Goal: Task Accomplishment & Management: Use online tool/utility

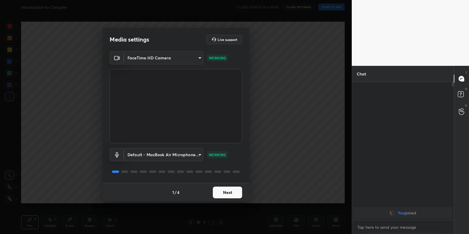
click at [226, 194] on button "Next" at bounding box center [227, 193] width 29 height 12
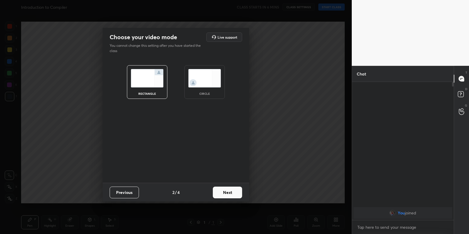
click at [226, 194] on button "Next" at bounding box center [227, 193] width 29 height 12
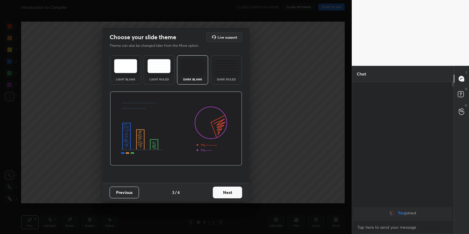
click at [226, 194] on button "Next" at bounding box center [227, 193] width 29 height 12
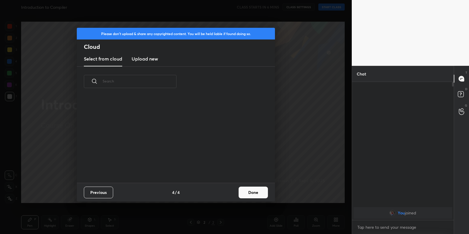
scroll to position [87, 188]
click at [144, 58] on h3 "Upload new" at bounding box center [145, 58] width 26 height 7
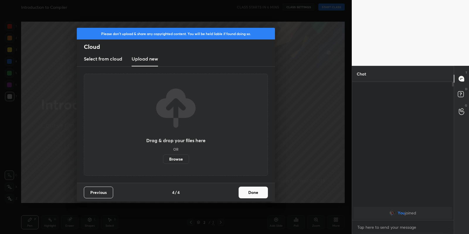
click at [174, 160] on label "Browse" at bounding box center [176, 159] width 26 height 9
click at [163, 160] on input "Browse" at bounding box center [163, 159] width 0 height 9
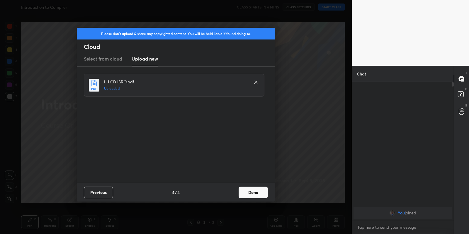
click at [258, 192] on button "Done" at bounding box center [252, 193] width 29 height 12
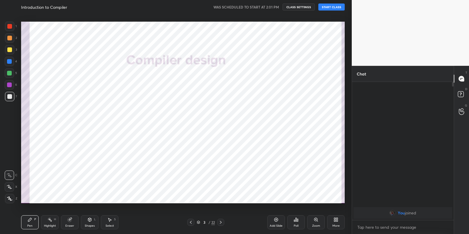
click at [333, 10] on button "START CLASS" at bounding box center [331, 7] width 26 height 7
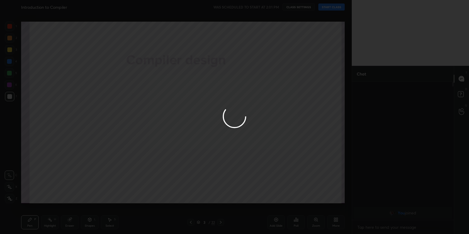
type textarea "x"
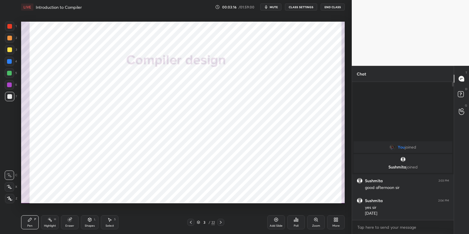
click at [93, 220] on div "Shapes L" at bounding box center [90, 223] width 18 height 14
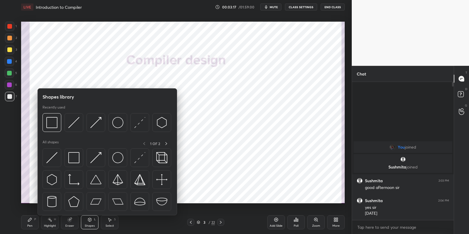
click at [81, 158] on div at bounding box center [73, 158] width 19 height 19
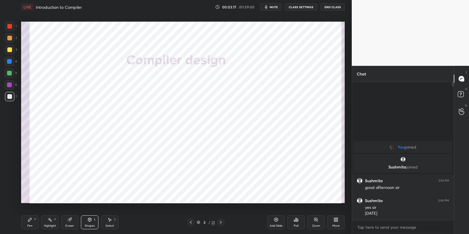
click at [11, 50] on div at bounding box center [9, 49] width 5 height 5
drag, startPoint x: 33, startPoint y: 223, endPoint x: 34, endPoint y: 210, distance: 13.5
click at [34, 222] on div "Pen P" at bounding box center [30, 223] width 18 height 14
click at [12, 26] on div at bounding box center [9, 26] width 5 height 5
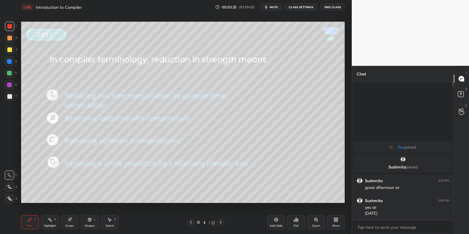
click at [90, 220] on icon at bounding box center [89, 220] width 3 height 4
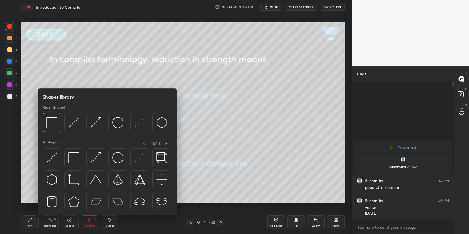
click at [76, 159] on img at bounding box center [73, 157] width 11 height 11
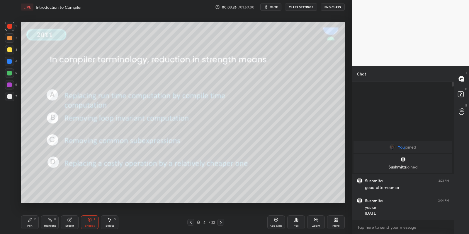
click at [9, 50] on div at bounding box center [9, 49] width 5 height 5
drag, startPoint x: 92, startPoint y: 223, endPoint x: 90, endPoint y: 217, distance: 6.3
click at [91, 222] on div "Shapes L" at bounding box center [90, 223] width 18 height 14
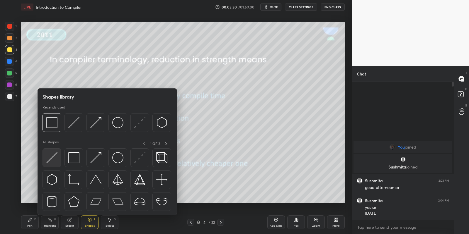
click at [54, 158] on img at bounding box center [51, 157] width 11 height 11
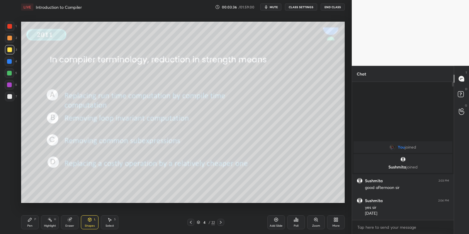
click at [33, 228] on div "Pen P" at bounding box center [30, 223] width 18 height 14
click at [46, 226] on div "Highlight" at bounding box center [50, 226] width 12 height 3
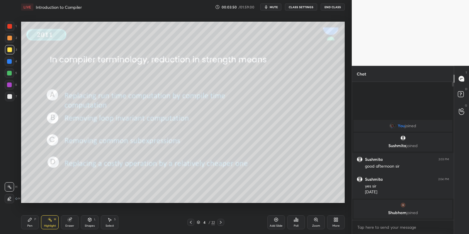
click at [297, 222] on div "Poll" at bounding box center [296, 223] width 18 height 14
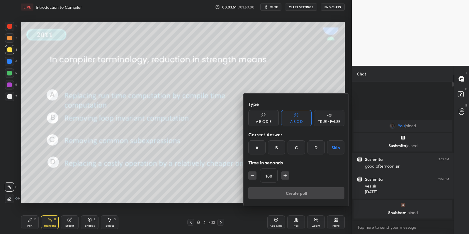
click at [314, 146] on div "D" at bounding box center [315, 148] width 17 height 14
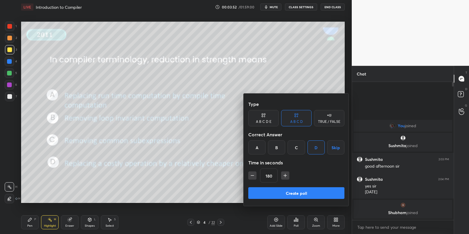
click at [252, 175] on icon "button" at bounding box center [252, 176] width 6 height 6
click at [253, 175] on icon "button" at bounding box center [252, 176] width 6 height 6
click at [252, 175] on icon "button" at bounding box center [252, 176] width 6 height 6
click at [253, 175] on icon "button" at bounding box center [252, 176] width 6 height 6
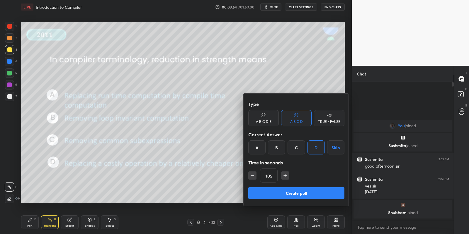
click at [284, 177] on icon "button" at bounding box center [285, 176] width 6 height 6
type input "120"
click at [279, 191] on button "Create poll" at bounding box center [296, 194] width 96 height 12
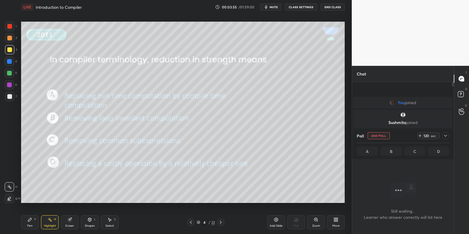
scroll to position [2, 2]
click at [28, 222] on div "Pen P" at bounding box center [30, 223] width 18 height 14
click at [46, 225] on div "Highlight" at bounding box center [50, 226] width 12 height 3
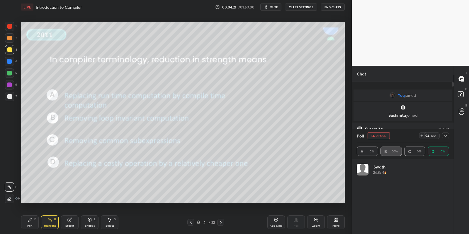
scroll to position [69, 91]
click at [192, 221] on icon at bounding box center [190, 222] width 5 height 5
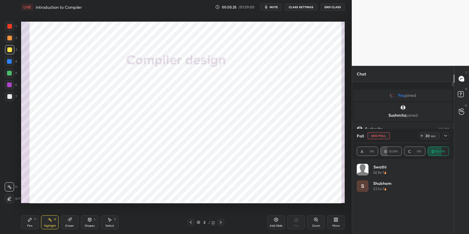
click at [220, 221] on icon at bounding box center [220, 222] width 5 height 5
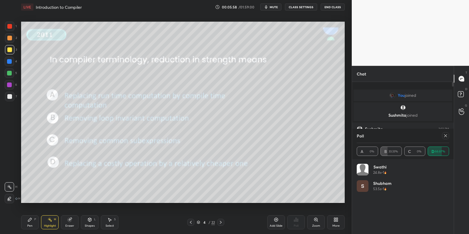
click at [446, 136] on icon at bounding box center [445, 136] width 5 height 5
type textarea "x"
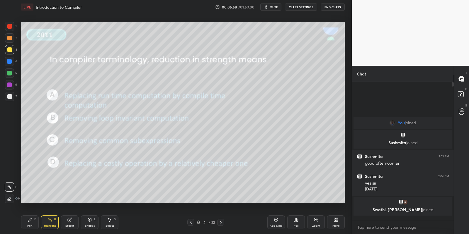
scroll to position [88, 100]
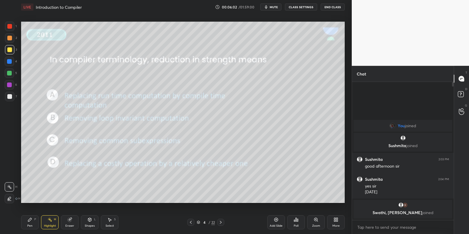
drag, startPoint x: 93, startPoint y: 227, endPoint x: 93, endPoint y: 224, distance: 2.9
click at [94, 226] on div "Shapes" at bounding box center [90, 226] width 10 height 3
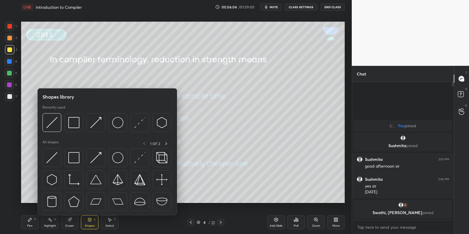
click at [58, 163] on div at bounding box center [51, 158] width 19 height 19
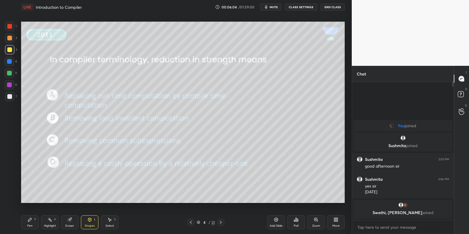
click at [11, 48] on div at bounding box center [9, 49] width 9 height 9
drag, startPoint x: 50, startPoint y: 223, endPoint x: 53, endPoint y: 217, distance: 6.3
click at [51, 222] on div "Highlight H" at bounding box center [50, 223] width 18 height 14
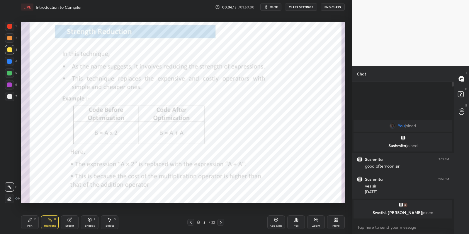
drag, startPoint x: 92, startPoint y: 225, endPoint x: 91, endPoint y: 222, distance: 3.0
click at [91, 224] on div "Shapes L" at bounding box center [90, 223] width 18 height 14
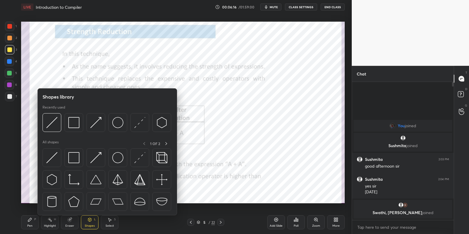
click at [79, 161] on div at bounding box center [73, 158] width 19 height 19
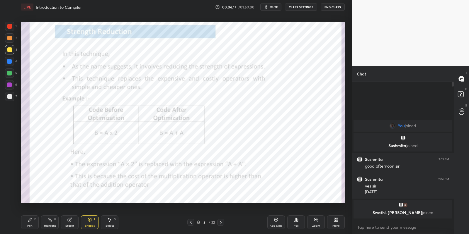
click at [12, 24] on div at bounding box center [9, 26] width 9 height 9
click at [94, 224] on div "Shapes L" at bounding box center [90, 223] width 18 height 14
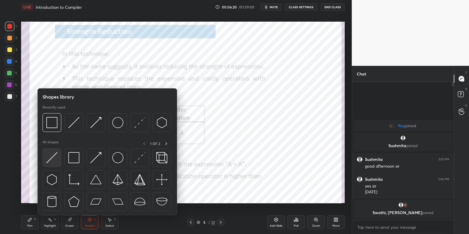
click at [58, 156] on div at bounding box center [51, 158] width 19 height 19
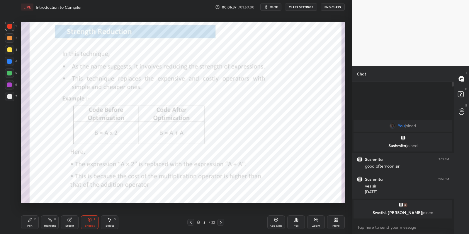
click at [40, 222] on div "Pen P Highlight H Eraser Shapes L Select S" at bounding box center [82, 223] width 123 height 14
drag, startPoint x: 54, startPoint y: 225, endPoint x: 58, endPoint y: 217, distance: 8.4
click at [54, 225] on div "Highlight" at bounding box center [50, 226] width 12 height 3
click at [33, 229] on div "Pen P" at bounding box center [30, 223] width 18 height 14
click at [50, 222] on div "Highlight H" at bounding box center [50, 223] width 18 height 14
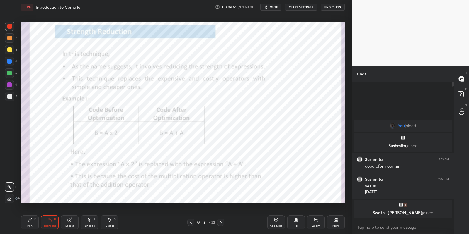
click at [30, 224] on div "Pen P" at bounding box center [30, 223] width 18 height 14
click at [9, 30] on div at bounding box center [9, 26] width 9 height 9
click at [31, 222] on div "Pen P" at bounding box center [30, 223] width 18 height 14
click at [50, 224] on div "Highlight H" at bounding box center [50, 223] width 18 height 14
click at [30, 223] on div "Pen P" at bounding box center [30, 223] width 18 height 14
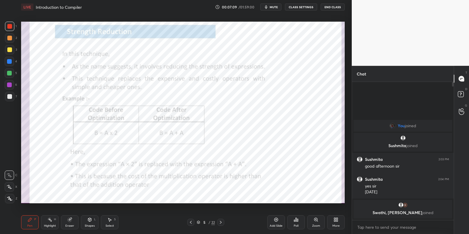
click at [108, 224] on div "Select S" at bounding box center [110, 223] width 18 height 14
drag, startPoint x: 91, startPoint y: 137, endPoint x: 137, endPoint y: 150, distance: 47.1
click at [137, 150] on div "0 ° Undo Copy Duplicate Duplicate to new slide Delete" at bounding box center [182, 113] width 323 height 182
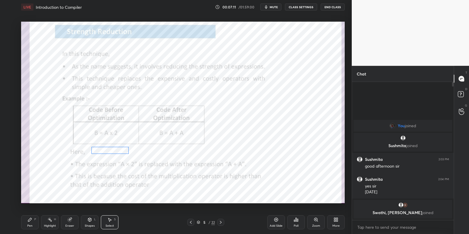
drag, startPoint x: 117, startPoint y: 142, endPoint x: 114, endPoint y: 150, distance: 8.0
click at [114, 151] on div "0 ° Undo Copy Duplicate Duplicate to new slide Delete" at bounding box center [182, 113] width 323 height 182
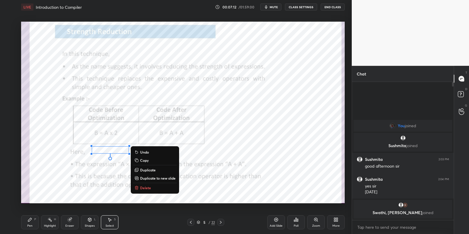
click at [32, 220] on icon at bounding box center [30, 220] width 5 height 5
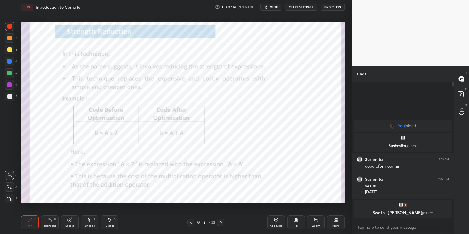
click at [53, 221] on div "Highlight H" at bounding box center [50, 223] width 18 height 14
click at [35, 224] on div "Pen P" at bounding box center [30, 223] width 18 height 14
drag, startPoint x: 49, startPoint y: 225, endPoint x: 50, endPoint y: 222, distance: 3.7
click at [49, 223] on div "Highlight H" at bounding box center [50, 223] width 18 height 14
drag, startPoint x: 29, startPoint y: 227, endPoint x: 34, endPoint y: 223, distance: 6.8
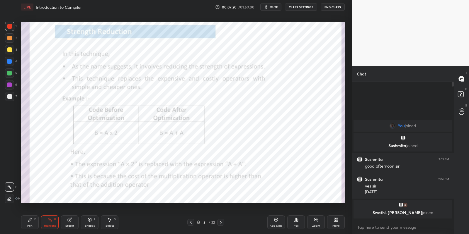
click at [30, 226] on div "Pen" at bounding box center [29, 226] width 5 height 3
click at [92, 223] on div "Shapes L" at bounding box center [90, 223] width 18 height 14
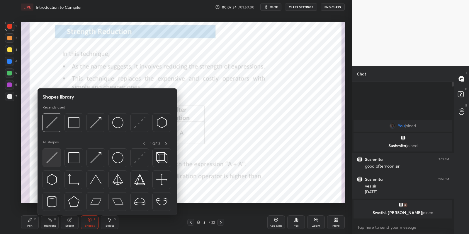
click at [55, 163] on img at bounding box center [51, 157] width 11 height 11
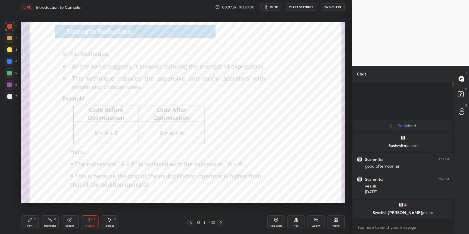
click at [32, 222] on div "Pen P" at bounding box center [30, 223] width 18 height 14
click at [10, 189] on div at bounding box center [9, 187] width 9 height 9
click at [91, 223] on div "Shapes L" at bounding box center [90, 223] width 18 height 14
click at [33, 224] on div "Pen P" at bounding box center [30, 223] width 18 height 14
click at [51, 226] on div "Highlight" at bounding box center [50, 226] width 12 height 3
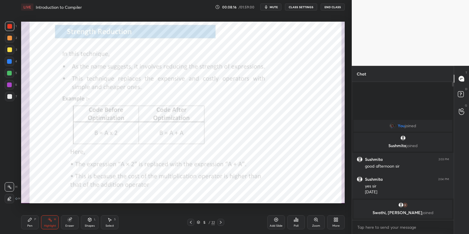
click at [93, 222] on div "Shapes L" at bounding box center [90, 223] width 18 height 14
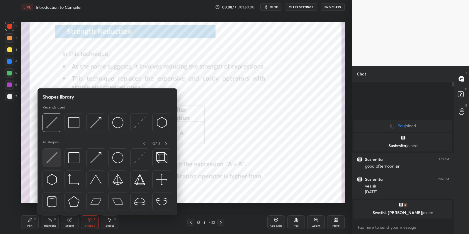
drag, startPoint x: 54, startPoint y: 158, endPoint x: 9, endPoint y: 27, distance: 139.1
click at [53, 160] on img at bounding box center [51, 157] width 11 height 11
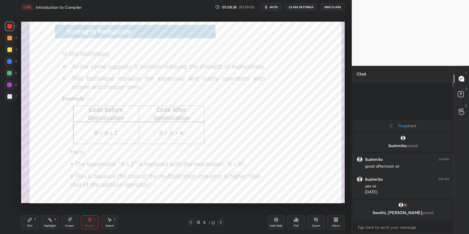
click at [33, 223] on div "Pen P" at bounding box center [30, 223] width 18 height 14
click at [45, 225] on div "Highlight" at bounding box center [50, 226] width 12 height 3
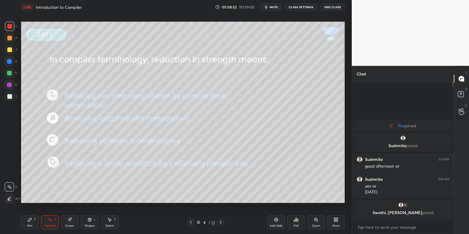
drag, startPoint x: 70, startPoint y: 224, endPoint x: 76, endPoint y: 205, distance: 19.8
click at [71, 222] on div "Eraser" at bounding box center [70, 223] width 18 height 14
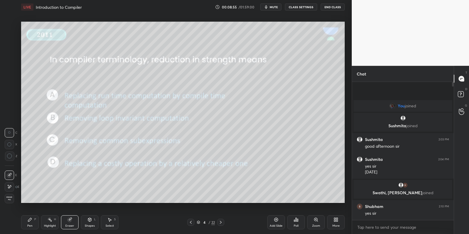
click at [94, 223] on div "Shapes L" at bounding box center [90, 223] width 18 height 14
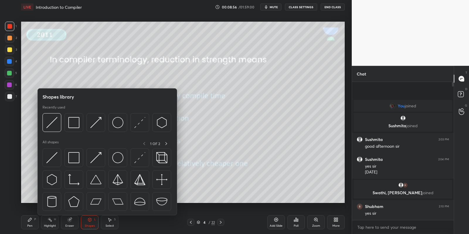
click at [53, 154] on img at bounding box center [51, 157] width 11 height 11
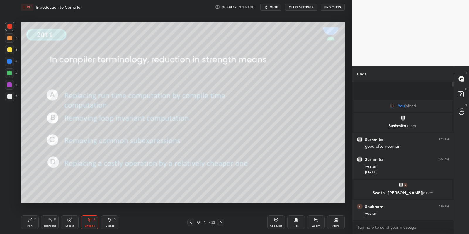
drag, startPoint x: 7, startPoint y: 47, endPoint x: 19, endPoint y: 55, distance: 13.6
click at [8, 48] on div at bounding box center [9, 49] width 5 height 5
click at [35, 223] on div "Pen P" at bounding box center [30, 223] width 18 height 14
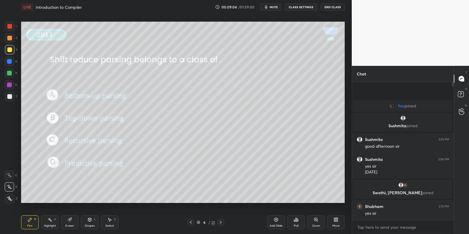
drag, startPoint x: 91, startPoint y: 225, endPoint x: 91, endPoint y: 221, distance: 3.6
click at [91, 225] on div "Shapes" at bounding box center [90, 226] width 10 height 3
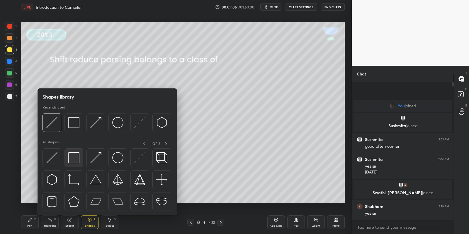
drag, startPoint x: 75, startPoint y: 161, endPoint x: 3, endPoint y: 29, distance: 150.8
click at [75, 161] on img at bounding box center [73, 157] width 11 height 11
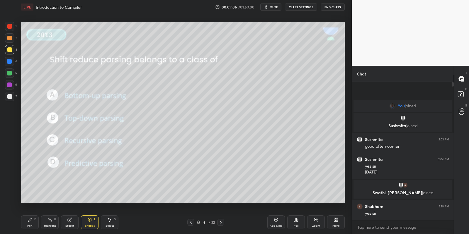
click at [8, 25] on div at bounding box center [9, 26] width 9 height 9
click at [32, 225] on div "Pen" at bounding box center [29, 226] width 5 height 3
click at [297, 223] on div "Poll" at bounding box center [296, 223] width 18 height 14
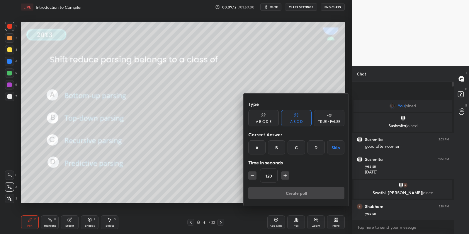
drag, startPoint x: 257, startPoint y: 146, endPoint x: 260, endPoint y: 148, distance: 3.6
click at [258, 145] on div "A" at bounding box center [256, 148] width 17 height 14
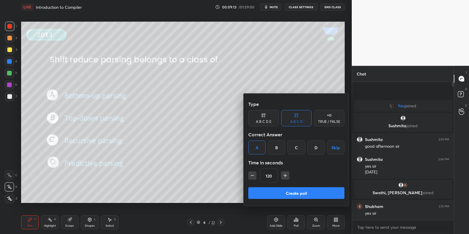
click at [252, 172] on button "button" at bounding box center [252, 176] width 8 height 8
click at [253, 174] on icon "button" at bounding box center [252, 176] width 6 height 6
click at [253, 173] on button "button" at bounding box center [252, 176] width 8 height 8
click at [255, 175] on icon "button" at bounding box center [252, 176] width 6 height 6
type input "60"
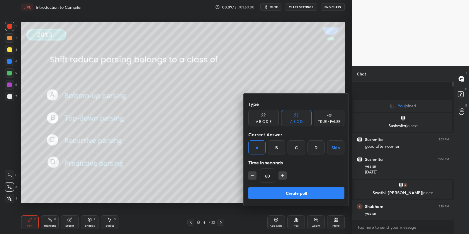
click at [267, 189] on button "Create poll" at bounding box center [296, 194] width 96 height 12
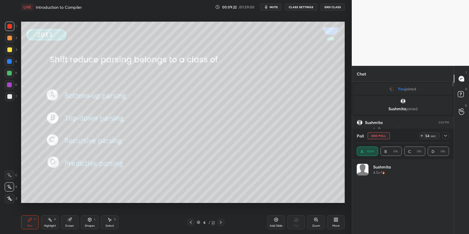
scroll to position [69, 91]
click at [110, 227] on div "Select" at bounding box center [109, 226] width 8 height 3
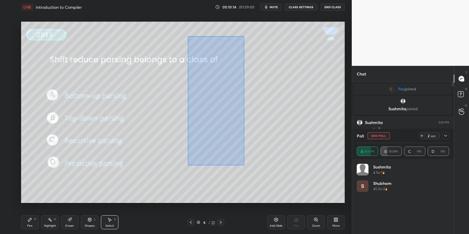
drag, startPoint x: 194, startPoint y: 35, endPoint x: 246, endPoint y: 156, distance: 131.0
click at [243, 165] on div "0 ° Undo Copy Duplicate Duplicate to new slide Delete" at bounding box center [182, 113] width 323 height 182
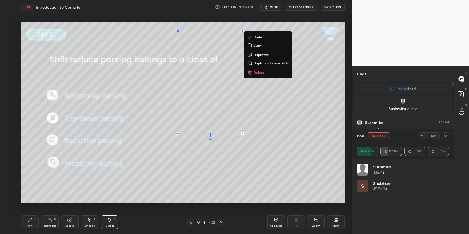
click at [260, 73] on p "Delete" at bounding box center [258, 72] width 11 height 5
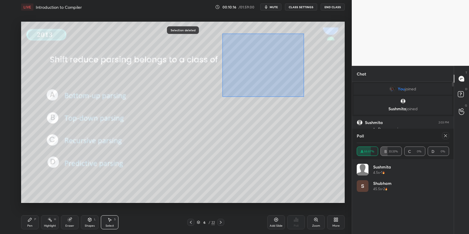
drag, startPoint x: 232, startPoint y: 34, endPoint x: 299, endPoint y: 96, distance: 90.8
click at [303, 98] on div "0 ° Undo Copy Duplicate Duplicate to new slide Delete" at bounding box center [182, 113] width 323 height 182
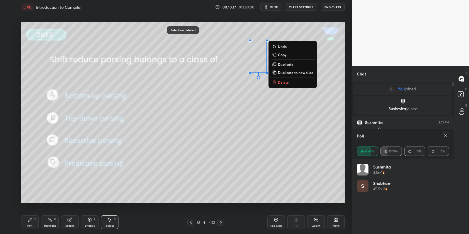
drag, startPoint x: 286, startPoint y: 81, endPoint x: 290, endPoint y: 81, distance: 3.8
click at [286, 80] on p "Delete" at bounding box center [283, 82] width 11 height 5
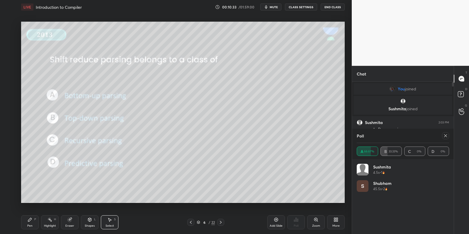
click at [445, 136] on icon at bounding box center [445, 135] width 3 height 3
type textarea "x"
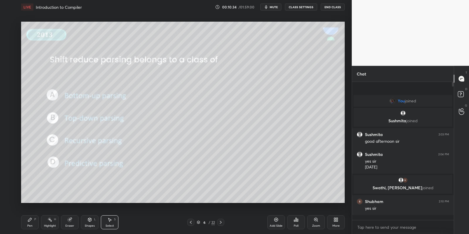
scroll to position [88, 100]
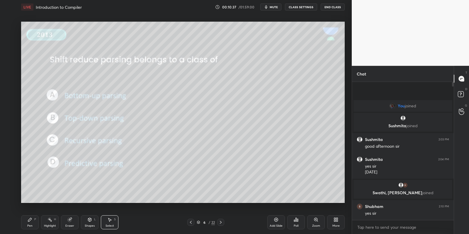
click at [32, 224] on div "Pen P" at bounding box center [30, 223] width 18 height 14
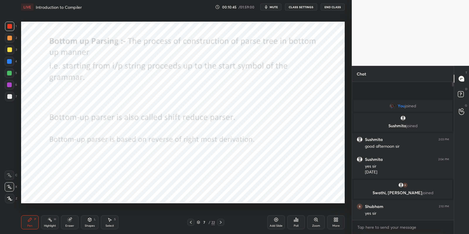
click at [91, 222] on div "Shapes L" at bounding box center [90, 223] width 18 height 14
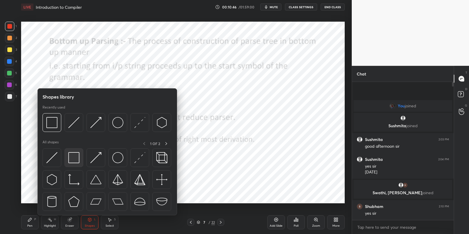
click at [79, 157] on div at bounding box center [73, 158] width 19 height 19
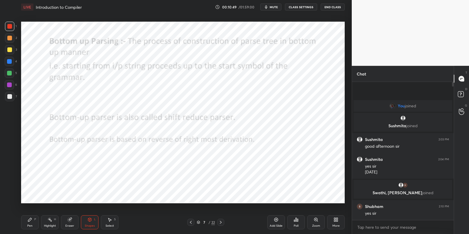
click at [91, 225] on div "Shapes" at bounding box center [90, 226] width 10 height 3
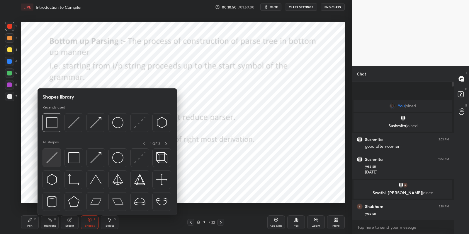
click at [57, 154] on img at bounding box center [51, 157] width 11 height 11
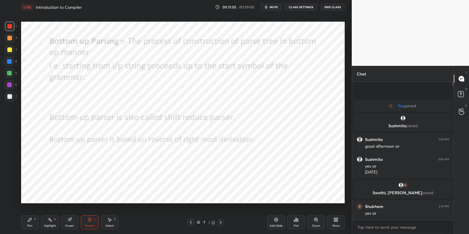
drag, startPoint x: 33, startPoint y: 225, endPoint x: 45, endPoint y: 220, distance: 13.0
click at [37, 224] on div "Pen P" at bounding box center [30, 223] width 18 height 14
drag, startPoint x: 54, startPoint y: 221, endPoint x: 56, endPoint y: 207, distance: 14.5
click at [54, 221] on div "Highlight H" at bounding box center [50, 223] width 18 height 14
drag, startPoint x: 93, startPoint y: 226, endPoint x: 92, endPoint y: 219, distance: 6.5
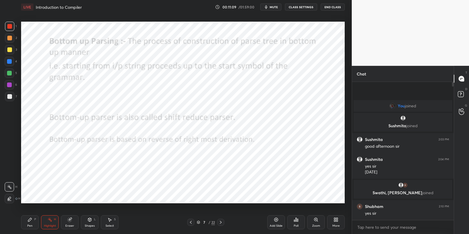
click at [92, 226] on div "Shapes" at bounding box center [90, 226] width 10 height 3
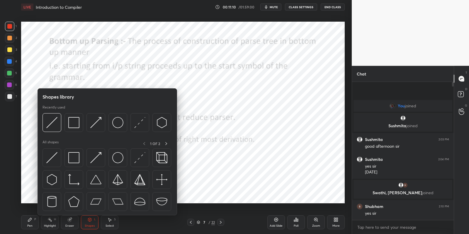
drag, startPoint x: 60, startPoint y: 159, endPoint x: 62, endPoint y: 101, distance: 58.6
click at [58, 161] on div at bounding box center [51, 158] width 19 height 19
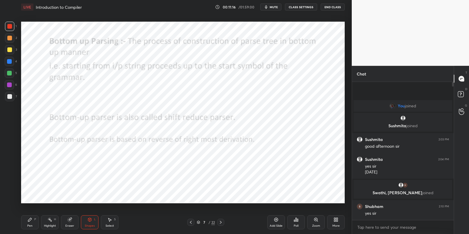
click at [31, 221] on icon at bounding box center [30, 220] width 5 height 5
drag, startPoint x: 48, startPoint y: 224, endPoint x: 49, endPoint y: 219, distance: 5.0
click at [48, 224] on div "Highlight H" at bounding box center [50, 223] width 18 height 14
click at [31, 221] on icon at bounding box center [30, 220] width 5 height 5
click at [52, 224] on div "Highlight H" at bounding box center [50, 223] width 18 height 14
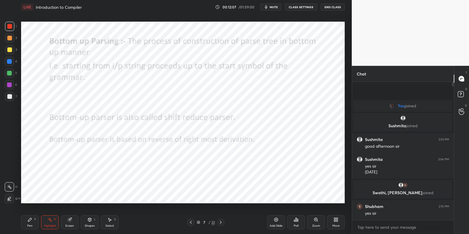
click at [94, 224] on div "Shapes L" at bounding box center [90, 223] width 18 height 14
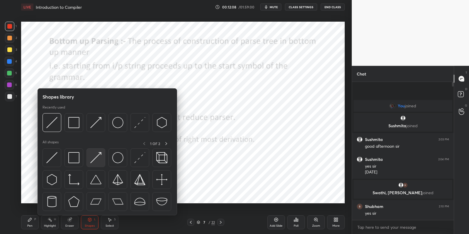
click at [97, 157] on img at bounding box center [95, 157] width 11 height 11
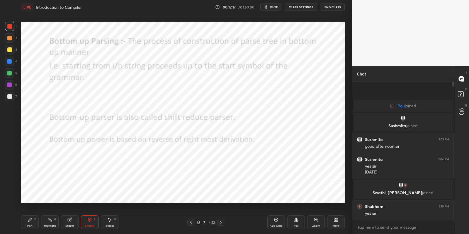
click at [32, 223] on div "Pen P" at bounding box center [30, 223] width 18 height 14
drag, startPoint x: 53, startPoint y: 224, endPoint x: 62, endPoint y: 219, distance: 11.2
click at [54, 224] on div "Highlight H" at bounding box center [50, 223] width 18 height 14
click at [33, 222] on div "Pen P" at bounding box center [30, 223] width 18 height 14
click at [87, 222] on div "Shapes L" at bounding box center [90, 223] width 18 height 14
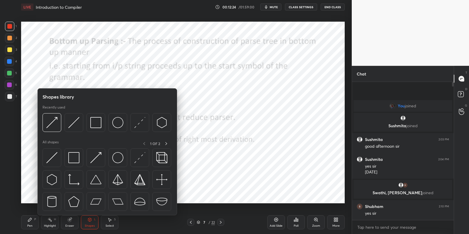
click at [67, 217] on div "Eraser" at bounding box center [70, 223] width 18 height 14
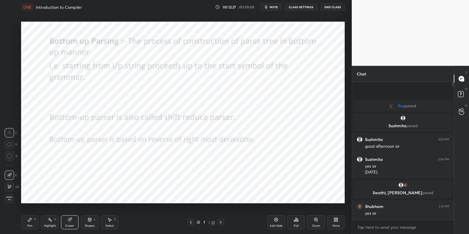
drag, startPoint x: 92, startPoint y: 221, endPoint x: 94, endPoint y: 216, distance: 4.6
click at [93, 220] on div "Shapes L" at bounding box center [90, 223] width 18 height 14
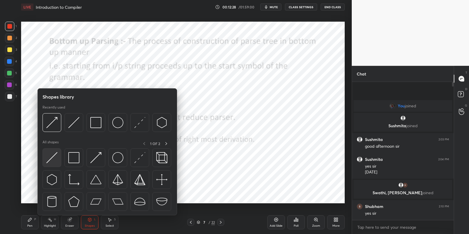
click at [57, 156] on div at bounding box center [51, 158] width 19 height 19
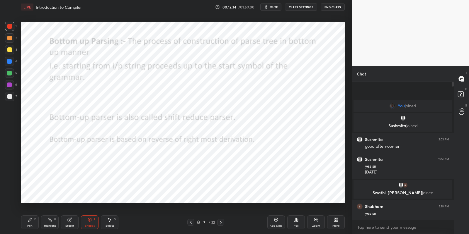
click at [30, 221] on icon at bounding box center [30, 220] width 4 height 4
click at [90, 223] on div "Shapes L" at bounding box center [90, 223] width 18 height 14
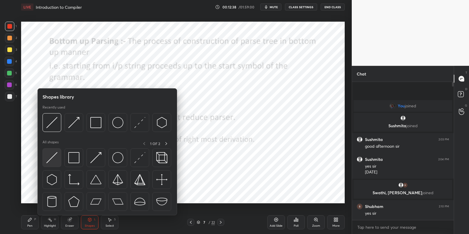
click at [59, 158] on div at bounding box center [51, 158] width 19 height 19
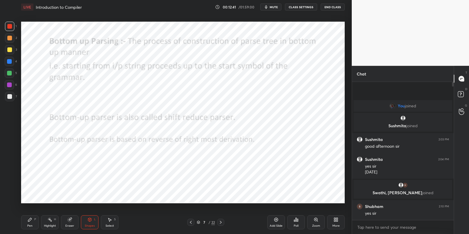
drag, startPoint x: 33, startPoint y: 223, endPoint x: 67, endPoint y: 210, distance: 36.8
click at [34, 222] on div "Pen P" at bounding box center [30, 223] width 18 height 14
drag, startPoint x: 52, startPoint y: 224, endPoint x: 98, endPoint y: 204, distance: 50.5
click at [54, 224] on div "Highlight H" at bounding box center [50, 223] width 18 height 14
click at [32, 222] on icon at bounding box center [30, 220] width 5 height 5
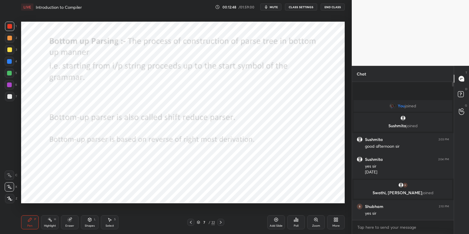
click at [74, 220] on div "Eraser" at bounding box center [70, 223] width 18 height 14
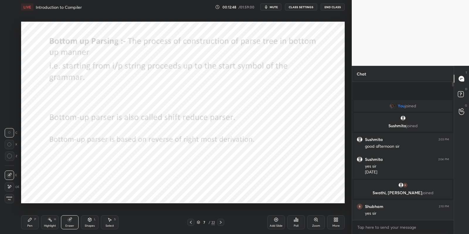
drag, startPoint x: 88, startPoint y: 222, endPoint x: 88, endPoint y: 217, distance: 5.0
click at [88, 221] on icon at bounding box center [89, 220] width 5 height 5
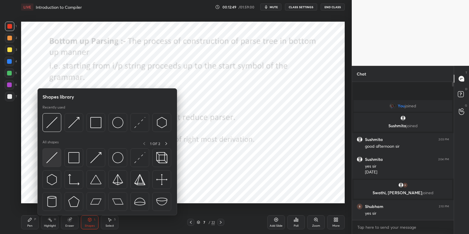
click at [51, 164] on div at bounding box center [51, 158] width 19 height 19
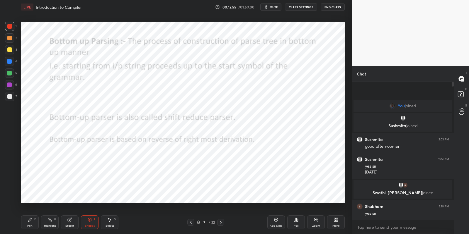
click at [29, 220] on div "Pen P" at bounding box center [30, 223] width 18 height 14
drag, startPoint x: 47, startPoint y: 224, endPoint x: 46, endPoint y: 219, distance: 4.1
click at [47, 223] on div "Highlight H" at bounding box center [50, 223] width 18 height 14
drag, startPoint x: 31, startPoint y: 224, endPoint x: 31, endPoint y: 222, distance: 3.0
click at [29, 225] on div "Pen" at bounding box center [29, 226] width 5 height 3
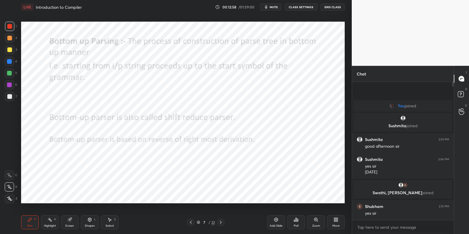
click at [68, 222] on div "Eraser" at bounding box center [70, 223] width 18 height 14
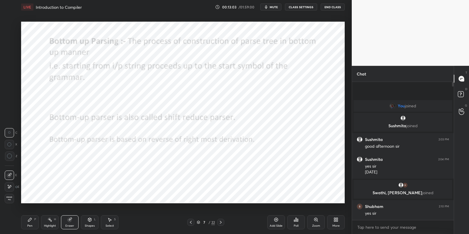
click at [30, 226] on div "Pen" at bounding box center [29, 226] width 5 height 3
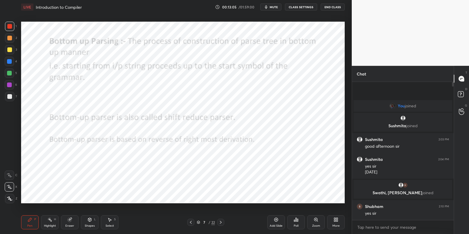
click at [89, 217] on div "Shapes L" at bounding box center [90, 223] width 18 height 14
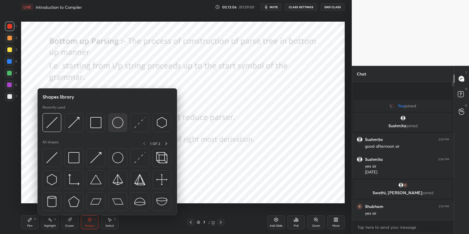
click at [54, 158] on img at bounding box center [51, 157] width 11 height 11
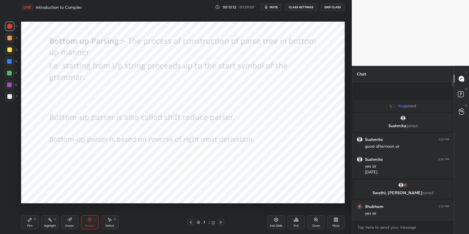
click at [38, 224] on div "Pen P" at bounding box center [30, 223] width 18 height 14
drag, startPoint x: 50, startPoint y: 226, endPoint x: 54, endPoint y: 222, distance: 5.4
click at [51, 225] on div "Highlight" at bounding box center [50, 226] width 12 height 3
click at [96, 224] on div "Shapes L" at bounding box center [90, 223] width 18 height 14
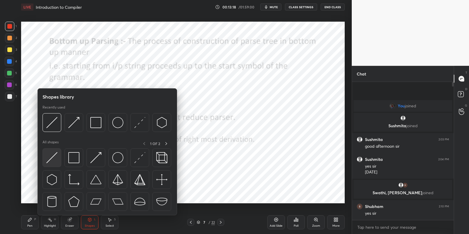
click at [56, 162] on img at bounding box center [51, 157] width 11 height 11
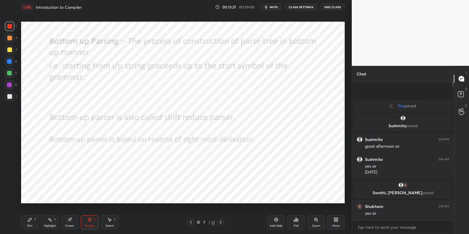
drag, startPoint x: 29, startPoint y: 223, endPoint x: 45, endPoint y: 224, distance: 15.8
click at [31, 224] on div "Pen P" at bounding box center [30, 223] width 18 height 14
click at [49, 226] on div "Highlight" at bounding box center [50, 226] width 12 height 3
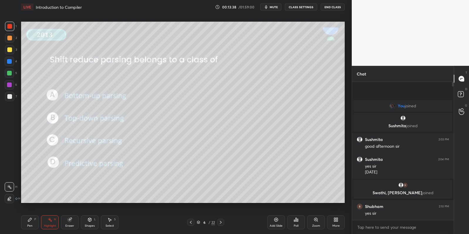
click at [35, 231] on div "Pen P Highlight H Eraser Shapes L Select S 6 / 22 Add Slide Poll Zoom More" at bounding box center [182, 222] width 323 height 23
click at [51, 224] on div "Highlight H" at bounding box center [50, 223] width 18 height 14
drag, startPoint x: 28, startPoint y: 227, endPoint x: 32, endPoint y: 224, distance: 4.5
click at [30, 226] on div "Pen" at bounding box center [29, 226] width 5 height 3
click at [49, 223] on div "Highlight H" at bounding box center [50, 223] width 18 height 14
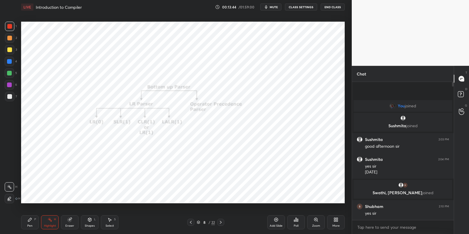
click at [34, 219] on div "Pen P" at bounding box center [30, 223] width 18 height 14
click at [48, 223] on div "Highlight H" at bounding box center [50, 223] width 18 height 14
click at [31, 224] on div "Pen P" at bounding box center [30, 223] width 18 height 14
click at [94, 226] on div "Shapes" at bounding box center [90, 226] width 10 height 3
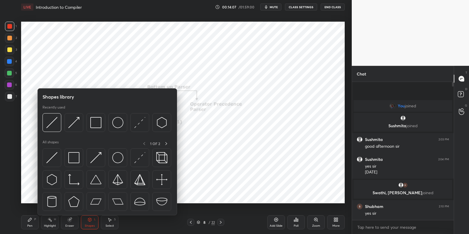
click at [53, 156] on img at bounding box center [51, 157] width 11 height 11
drag, startPoint x: 8, startPoint y: 27, endPoint x: 14, endPoint y: 30, distance: 6.3
click at [8, 27] on div at bounding box center [9, 26] width 5 height 5
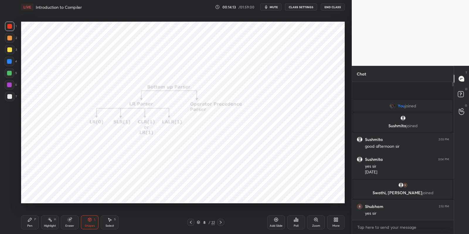
drag, startPoint x: 30, startPoint y: 226, endPoint x: 33, endPoint y: 222, distance: 4.4
click at [33, 223] on div "Pen P" at bounding box center [30, 223] width 18 height 14
click at [90, 222] on div "Shapes L" at bounding box center [90, 223] width 18 height 14
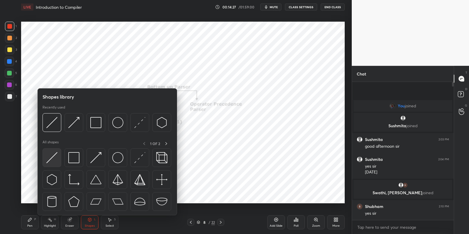
click at [56, 157] on img at bounding box center [51, 157] width 11 height 11
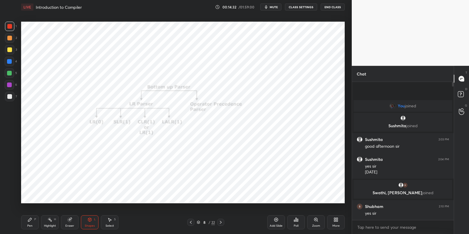
drag, startPoint x: 27, startPoint y: 224, endPoint x: 39, endPoint y: 222, distance: 11.8
click at [28, 224] on div "Pen P" at bounding box center [30, 223] width 18 height 14
drag, startPoint x: 91, startPoint y: 224, endPoint x: 95, endPoint y: 217, distance: 8.1
click at [93, 224] on div "Shapes L" at bounding box center [90, 223] width 18 height 14
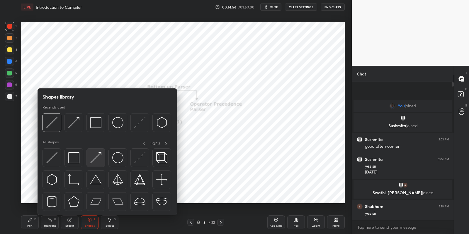
click at [102, 157] on div at bounding box center [95, 158] width 19 height 19
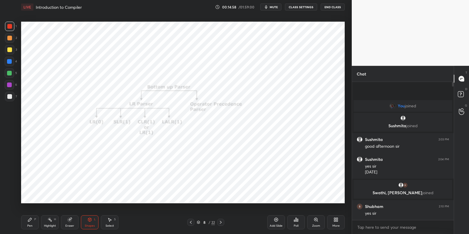
click at [31, 225] on div "Pen" at bounding box center [29, 226] width 5 height 3
click at [87, 222] on div "Shapes L" at bounding box center [90, 223] width 18 height 14
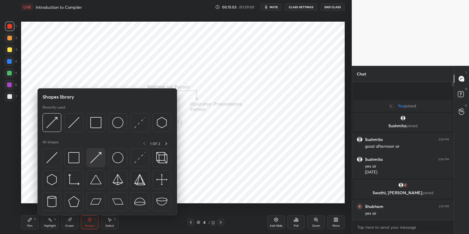
click at [97, 154] on img at bounding box center [95, 157] width 11 height 11
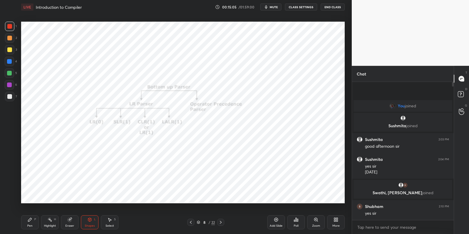
click at [33, 219] on div "Pen P" at bounding box center [30, 223] width 18 height 14
click at [89, 224] on div "Shapes L" at bounding box center [90, 223] width 18 height 14
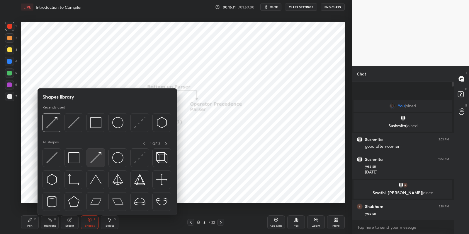
click at [97, 156] on img at bounding box center [95, 157] width 11 height 11
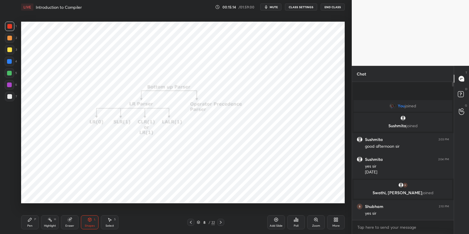
click at [33, 222] on div "Pen P" at bounding box center [30, 223] width 18 height 14
click at [54, 223] on div "Highlight H" at bounding box center [50, 223] width 18 height 14
click at [277, 223] on div "Add Slide" at bounding box center [276, 223] width 18 height 14
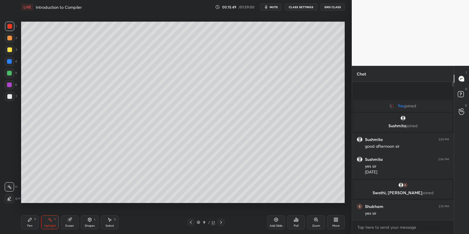
click at [35, 222] on div "Pen P" at bounding box center [30, 223] width 18 height 14
click at [10, 52] on div at bounding box center [9, 49] width 5 height 5
drag, startPoint x: 91, startPoint y: 224, endPoint x: 91, endPoint y: 218, distance: 6.7
click at [91, 224] on div "Shapes L" at bounding box center [90, 223] width 18 height 14
drag, startPoint x: 31, startPoint y: 230, endPoint x: 32, endPoint y: 226, distance: 4.6
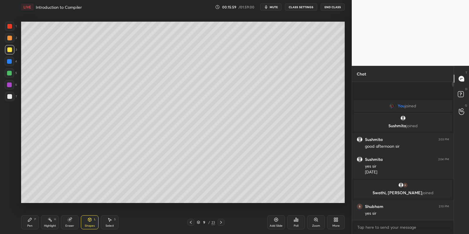
click at [31, 230] on div "Pen P Highlight H Eraser Shapes L Select S 9 / 23 Add Slide Poll Zoom More" at bounding box center [182, 222] width 323 height 23
click at [30, 222] on icon at bounding box center [30, 220] width 5 height 5
drag, startPoint x: 91, startPoint y: 225, endPoint x: 91, endPoint y: 216, distance: 9.7
click at [91, 223] on div "Shapes L" at bounding box center [90, 223] width 18 height 14
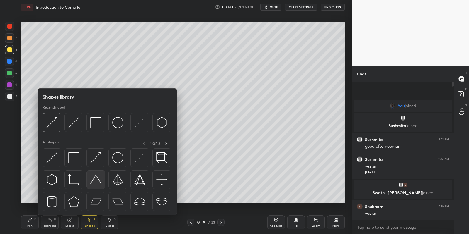
click at [92, 173] on div at bounding box center [95, 180] width 19 height 19
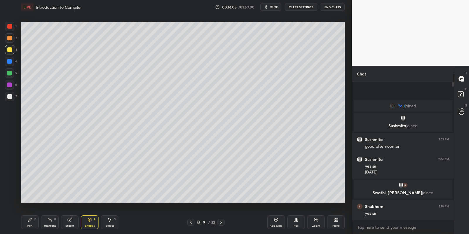
click at [93, 222] on div "Shapes L" at bounding box center [90, 223] width 18 height 14
click at [93, 224] on div "Shapes L" at bounding box center [90, 223] width 18 height 14
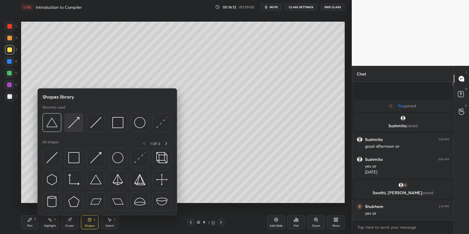
click at [76, 122] on img at bounding box center [73, 122] width 11 height 11
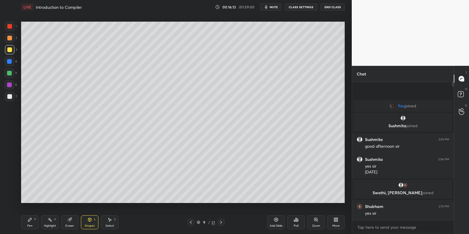
click at [31, 225] on div "Pen" at bounding box center [29, 226] width 5 height 3
drag, startPoint x: 89, startPoint y: 228, endPoint x: 89, endPoint y: 216, distance: 11.4
click at [89, 226] on div "Shapes" at bounding box center [90, 226] width 10 height 3
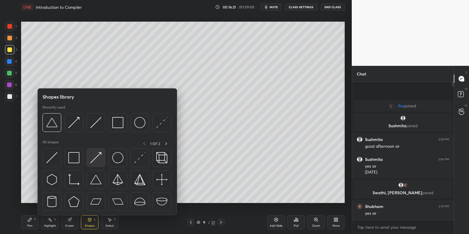
click at [96, 158] on img at bounding box center [95, 157] width 11 height 11
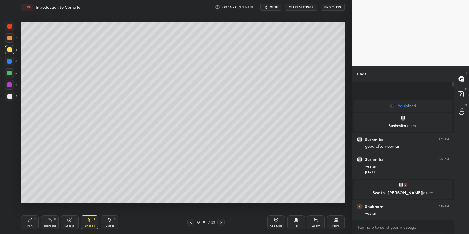
click at [33, 224] on div "Pen P" at bounding box center [30, 223] width 18 height 14
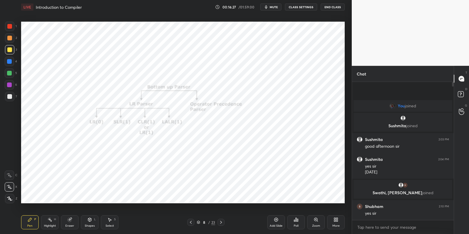
drag, startPoint x: 48, startPoint y: 222, endPoint x: 79, endPoint y: 217, distance: 32.1
click at [49, 221] on icon at bounding box center [49, 220] width 5 height 5
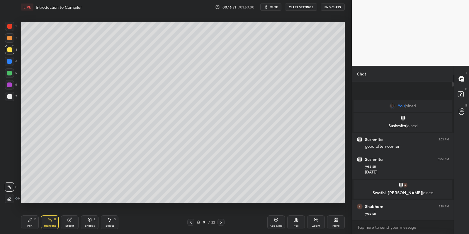
click at [30, 222] on icon at bounding box center [30, 220] width 5 height 5
click at [10, 72] on div at bounding box center [9, 73] width 5 height 5
click at [11, 49] on div at bounding box center [9, 49] width 5 height 5
drag, startPoint x: 110, startPoint y: 223, endPoint x: 110, endPoint y: 219, distance: 3.5
click at [110, 222] on div "Select S" at bounding box center [110, 223] width 18 height 14
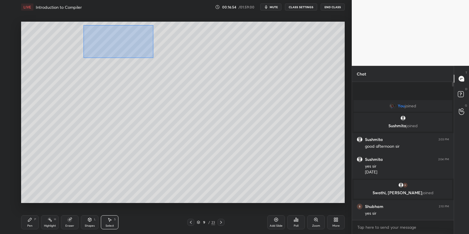
drag, startPoint x: 83, startPoint y: 25, endPoint x: 156, endPoint y: 55, distance: 79.1
click at [153, 58] on div "0 ° Undo Copy Duplicate Duplicate to new slide Delete" at bounding box center [182, 113] width 323 height 182
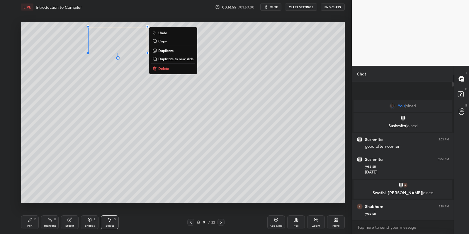
drag, startPoint x: 167, startPoint y: 39, endPoint x: 167, endPoint y: 55, distance: 15.8
click at [168, 40] on button "Copy" at bounding box center [173, 41] width 44 height 7
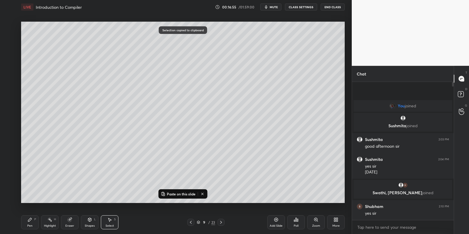
click at [177, 193] on p "Paste on this slide" at bounding box center [181, 194] width 29 height 5
drag, startPoint x: 125, startPoint y: 48, endPoint x: 149, endPoint y: 107, distance: 62.7
click at [151, 105] on div "0 ° Undo Copy Paste here Duplicate Duplicate to new slide Delete" at bounding box center [182, 113] width 323 height 182
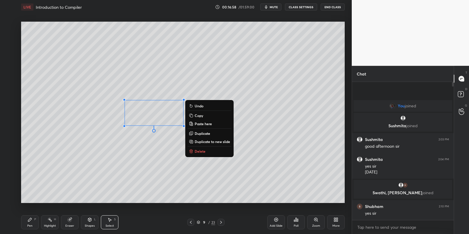
click at [69, 222] on div "Eraser" at bounding box center [70, 223] width 18 height 14
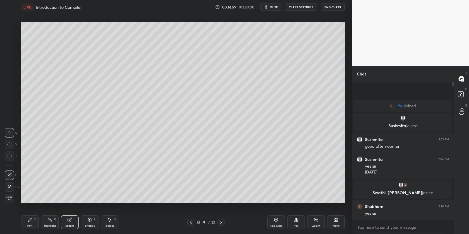
click at [30, 222] on icon at bounding box center [30, 220] width 5 height 5
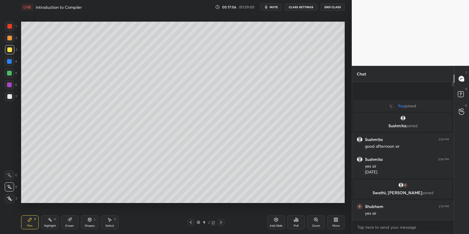
click at [111, 218] on icon at bounding box center [109, 220] width 5 height 5
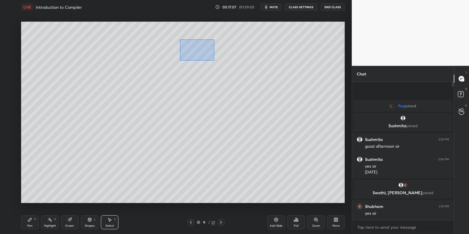
drag, startPoint x: 176, startPoint y: 37, endPoint x: 231, endPoint y: 72, distance: 65.2
click at [232, 73] on div "0 ° Undo Copy Paste here Duplicate Duplicate to new slide Delete" at bounding box center [182, 113] width 323 height 182
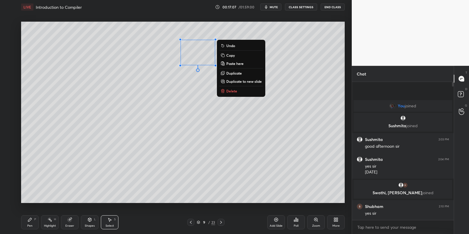
click at [230, 53] on button "Copy" at bounding box center [241, 55] width 44 height 7
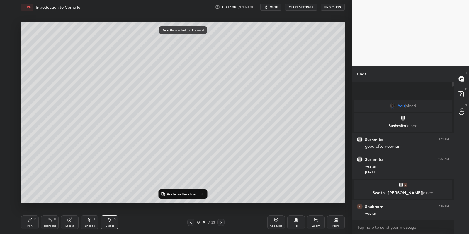
click at [177, 191] on button "Paste on this slide" at bounding box center [178, 194] width 37 height 7
drag, startPoint x: 202, startPoint y: 59, endPoint x: 258, endPoint y: 117, distance: 81.4
click at [259, 118] on div "0 ° Undo Copy Paste here Duplicate Duplicate to new slide Delete" at bounding box center [182, 113] width 323 height 182
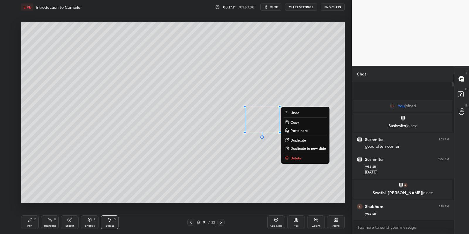
click at [32, 222] on icon at bounding box center [30, 220] width 5 height 5
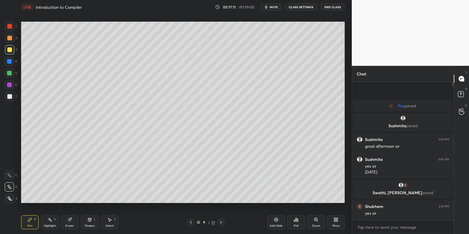
click at [9, 73] on div at bounding box center [9, 73] width 5 height 5
drag, startPoint x: 49, startPoint y: 223, endPoint x: 79, endPoint y: 208, distance: 33.5
click at [51, 222] on div "Highlight H" at bounding box center [50, 223] width 18 height 14
drag, startPoint x: 33, startPoint y: 225, endPoint x: 33, endPoint y: 209, distance: 15.3
click at [33, 225] on div "Pen P" at bounding box center [30, 223] width 18 height 14
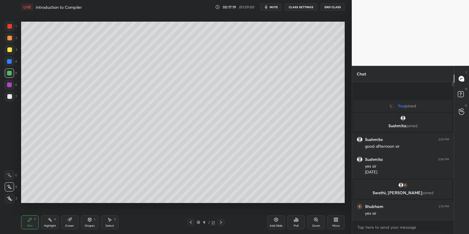
click at [9, 75] on div at bounding box center [9, 73] width 5 height 5
click at [10, 49] on div at bounding box center [9, 49] width 5 height 5
click at [109, 224] on div "Select S" at bounding box center [110, 223] width 18 height 14
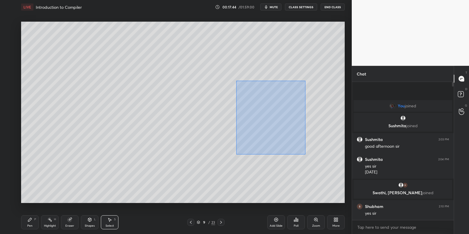
drag, startPoint x: 236, startPoint y: 81, endPoint x: 305, endPoint y: 154, distance: 101.0
click at [305, 154] on div "0 ° Undo Copy Paste here Duplicate Duplicate to new slide Delete" at bounding box center [182, 113] width 323 height 182
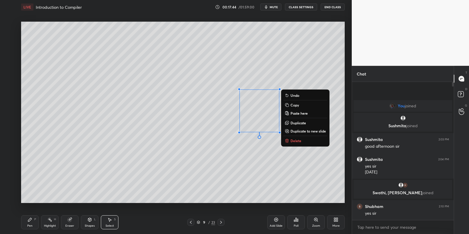
click at [299, 105] on button "Copy" at bounding box center [305, 105] width 44 height 7
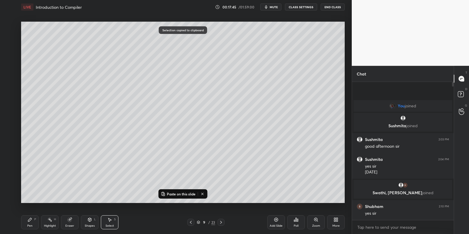
drag, startPoint x: 172, startPoint y: 193, endPoint x: 180, endPoint y: 184, distance: 12.0
click at [172, 193] on p "Paste on this slide" at bounding box center [181, 194] width 29 height 5
drag, startPoint x: 262, startPoint y: 118, endPoint x: 219, endPoint y: 174, distance: 69.9
click at [221, 174] on div "0 ° Undo Copy Paste here Duplicate Duplicate to new slide Delete" at bounding box center [182, 113] width 323 height 182
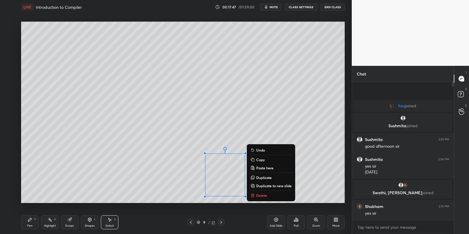
click at [37, 224] on div "Pen P" at bounding box center [30, 223] width 18 height 14
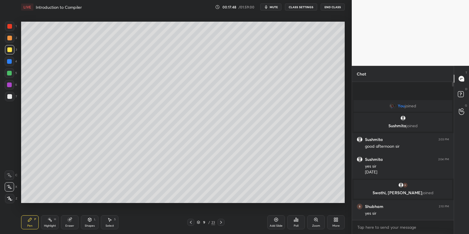
click at [14, 74] on div "5" at bounding box center [11, 73] width 12 height 9
drag, startPoint x: 48, startPoint y: 224, endPoint x: 56, endPoint y: 218, distance: 9.0
click at [50, 221] on div "Highlight H" at bounding box center [50, 223] width 18 height 14
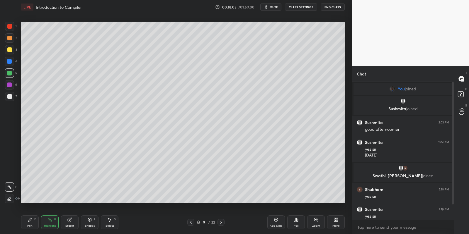
click at [198, 221] on icon at bounding box center [198, 221] width 3 height 1
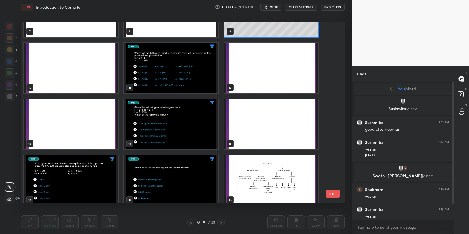
scroll to position [151, 0]
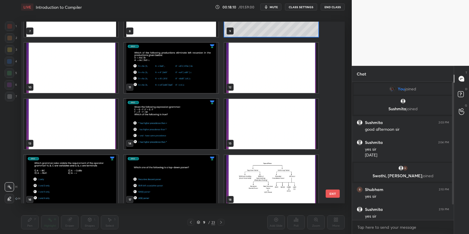
click at [76, 173] on img "grid" at bounding box center [71, 180] width 94 height 50
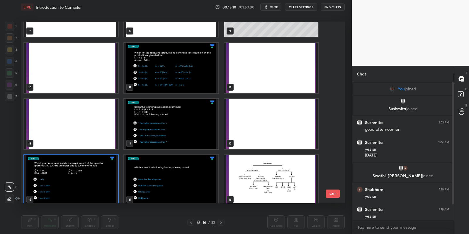
scroll to position [156, 0]
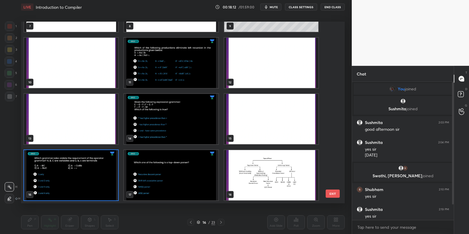
click at [326, 195] on button "EXIT" at bounding box center [333, 194] width 14 height 8
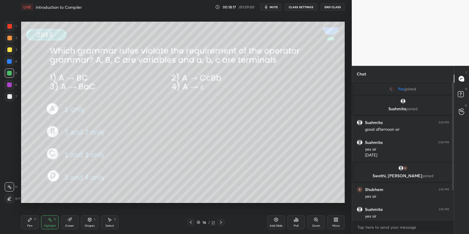
click at [295, 224] on div "Poll" at bounding box center [296, 223] width 18 height 14
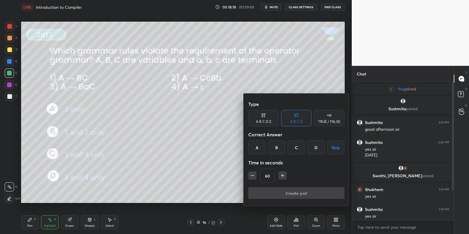
click at [314, 149] on div "D" at bounding box center [315, 148] width 17 height 14
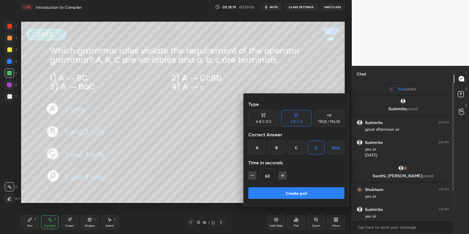
click at [284, 173] on icon "button" at bounding box center [283, 176] width 6 height 6
click at [284, 173] on icon "button" at bounding box center [285, 176] width 6 height 6
type input "120"
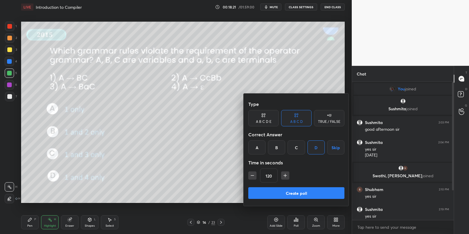
click at [279, 196] on button "Create poll" at bounding box center [296, 194] width 96 height 12
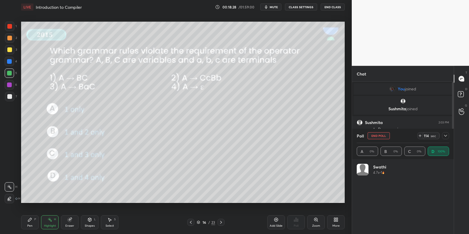
scroll to position [69, 91]
click at [197, 221] on icon at bounding box center [199, 223] width 4 height 4
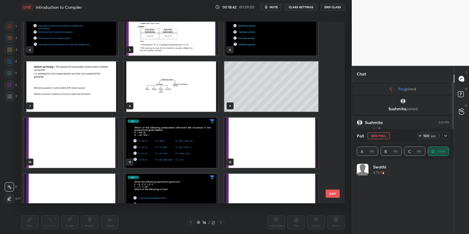
scroll to position [78, 0]
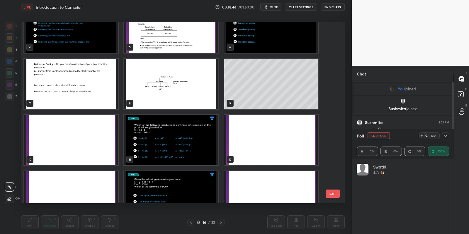
click at [333, 197] on button "EXIT" at bounding box center [333, 194] width 14 height 8
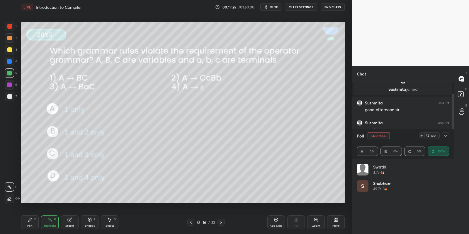
scroll to position [73, 0]
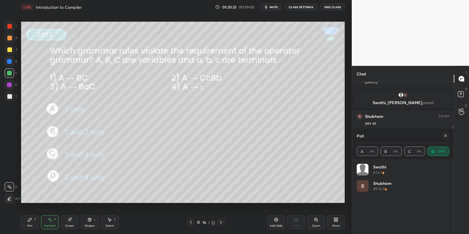
click at [448, 137] on div at bounding box center [445, 135] width 7 height 7
type textarea "x"
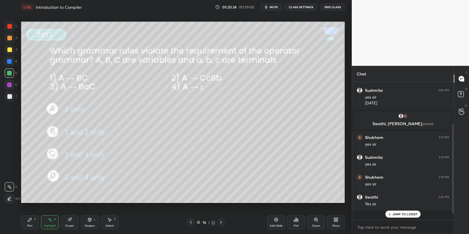
scroll to position [42, 0]
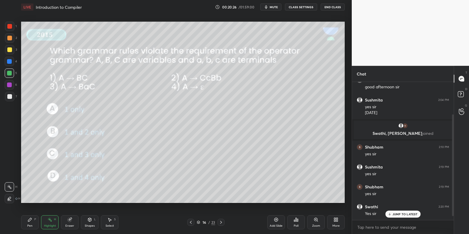
click at [91, 222] on div "Shapes L" at bounding box center [90, 223] width 18 height 14
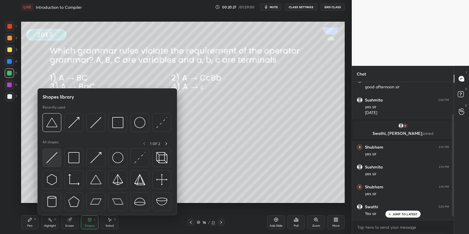
click at [55, 160] on img at bounding box center [51, 157] width 11 height 11
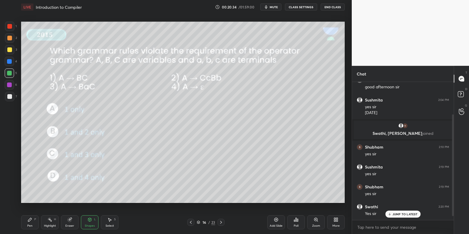
click at [30, 224] on div "Pen P" at bounding box center [30, 223] width 18 height 14
drag, startPoint x: 11, startPoint y: 50, endPoint x: 11, endPoint y: 45, distance: 4.4
click at [11, 50] on div at bounding box center [9, 49] width 5 height 5
drag, startPoint x: 49, startPoint y: 225, endPoint x: 58, endPoint y: 210, distance: 17.4
click at [50, 223] on div "Highlight H" at bounding box center [50, 223] width 18 height 14
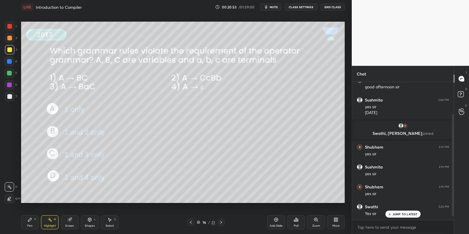
click at [198, 221] on icon at bounding box center [199, 223] width 4 height 4
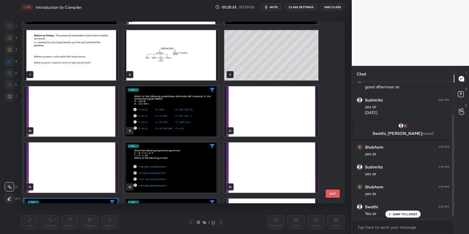
scroll to position [100, 0]
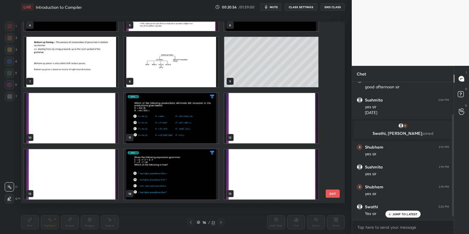
click at [173, 127] on img "grid" at bounding box center [171, 118] width 94 height 50
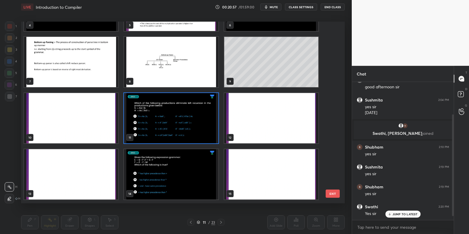
click at [333, 194] on button "EXIT" at bounding box center [333, 194] width 14 height 8
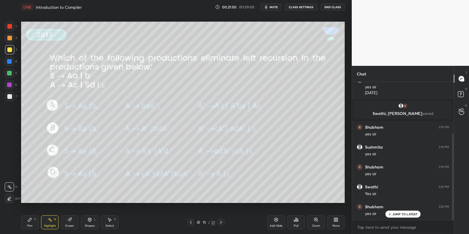
scroll to position [82, 0]
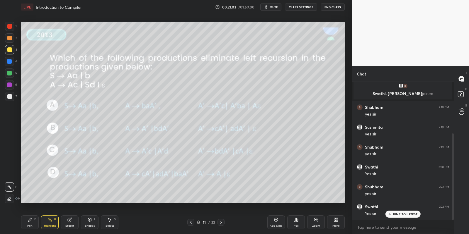
click at [48, 223] on div "Highlight H" at bounding box center [50, 223] width 18 height 14
click at [29, 226] on div "Pen P" at bounding box center [30, 223] width 18 height 14
drag, startPoint x: 49, startPoint y: 227, endPoint x: 49, endPoint y: 222, distance: 4.7
click at [49, 227] on div "Highlight" at bounding box center [50, 226] width 12 height 3
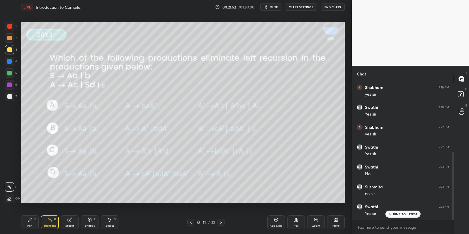
click at [32, 219] on div "Pen P" at bounding box center [30, 223] width 18 height 14
click at [52, 219] on div "Highlight H" at bounding box center [50, 223] width 18 height 14
click at [398, 215] on p "JUMP TO LATEST" at bounding box center [404, 215] width 25 height 4
click at [396, 214] on p "JUMP TO LATEST" at bounding box center [404, 215] width 25 height 4
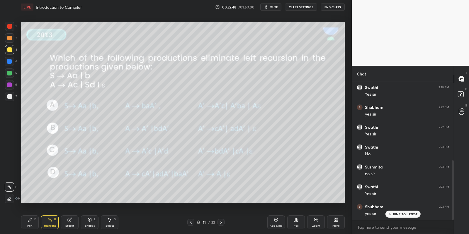
scroll to position [182, 0]
click at [30, 220] on icon at bounding box center [30, 220] width 4 height 4
click at [55, 218] on div "H" at bounding box center [55, 219] width 2 height 3
click at [401, 215] on p "JUMP TO LATEST" at bounding box center [404, 215] width 25 height 4
click at [198, 222] on icon at bounding box center [199, 223] width 4 height 4
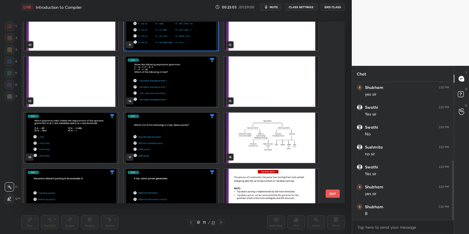
scroll to position [200, 0]
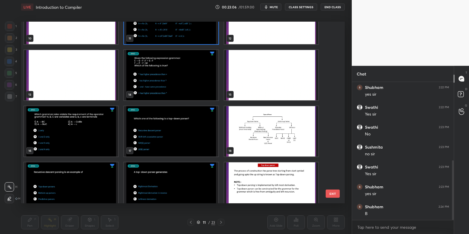
click at [168, 132] on img "grid" at bounding box center [171, 131] width 94 height 50
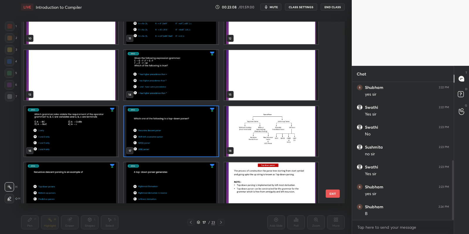
click at [335, 192] on button "EXIT" at bounding box center [333, 194] width 14 height 8
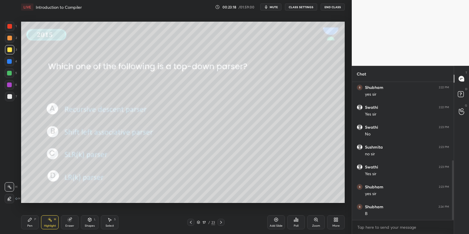
click at [296, 220] on icon at bounding box center [296, 220] width 1 height 4
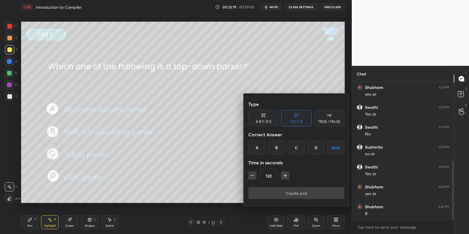
click at [257, 147] on div "A" at bounding box center [256, 148] width 17 height 14
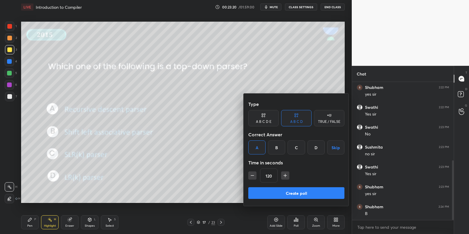
click at [251, 174] on icon "button" at bounding box center [252, 176] width 6 height 6
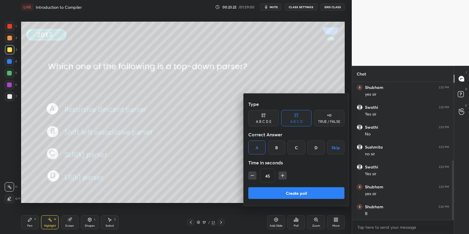
click at [282, 176] on icon "button" at bounding box center [282, 176] width 3 height 0
type input "60"
click at [284, 194] on button "Create poll" at bounding box center [296, 194] width 96 height 12
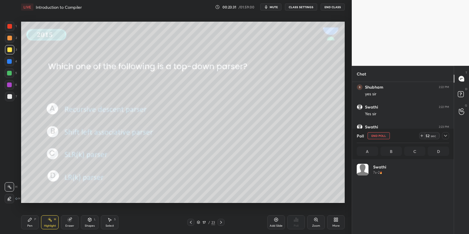
scroll to position [69, 91]
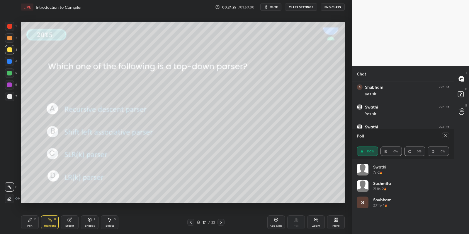
click at [445, 136] on icon at bounding box center [445, 136] width 5 height 5
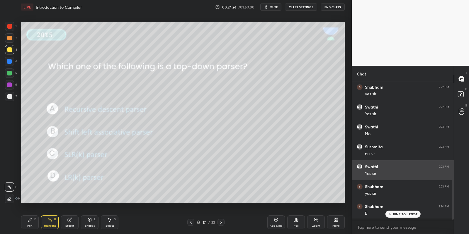
scroll to position [2, 2]
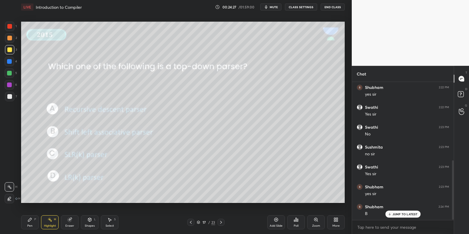
drag, startPoint x: 30, startPoint y: 223, endPoint x: 29, endPoint y: 207, distance: 15.8
click at [29, 222] on icon at bounding box center [30, 220] width 5 height 5
click at [10, 29] on div at bounding box center [9, 26] width 9 height 9
click at [49, 219] on icon at bounding box center [49, 220] width 5 height 5
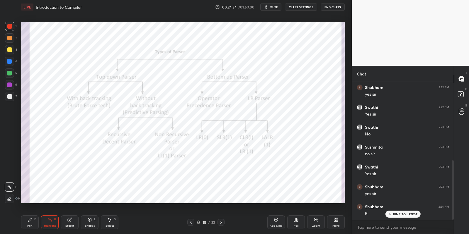
drag, startPoint x: 32, startPoint y: 221, endPoint x: 39, endPoint y: 223, distance: 7.2
click at [35, 222] on div "Pen P" at bounding box center [30, 223] width 18 height 14
click at [49, 225] on div "Highlight" at bounding box center [50, 226] width 12 height 3
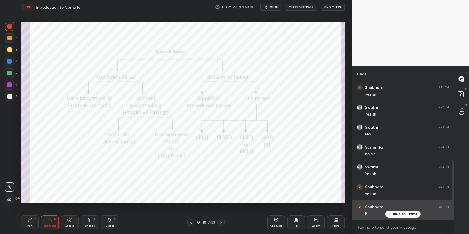
click at [397, 212] on div "JUMP TO LATEST" at bounding box center [402, 214] width 35 height 7
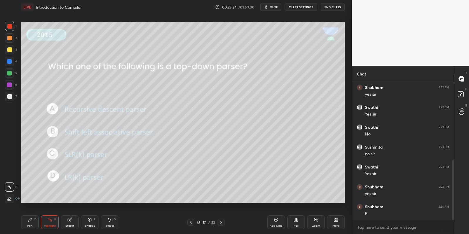
click at [33, 225] on div "Pen P" at bounding box center [30, 223] width 18 height 14
drag, startPoint x: 47, startPoint y: 226, endPoint x: 48, endPoint y: 217, distance: 8.3
click at [48, 225] on div "Highlight" at bounding box center [50, 226] width 12 height 3
click at [199, 222] on icon at bounding box center [199, 223] width 4 height 4
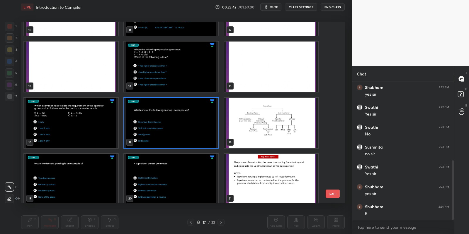
scroll to position [208, 0]
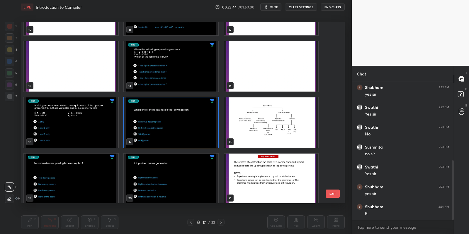
click at [85, 169] on img "grid" at bounding box center [71, 179] width 94 height 50
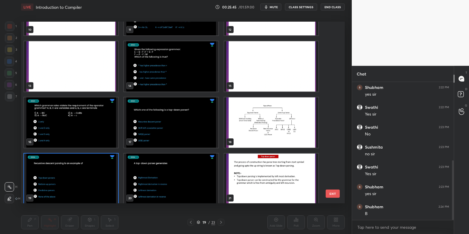
scroll to position [212, 0]
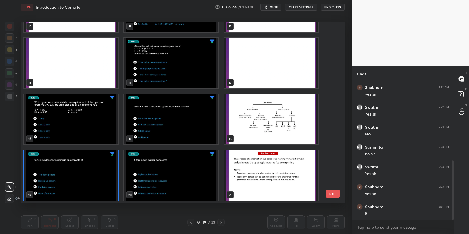
click at [337, 194] on button "EXIT" at bounding box center [333, 194] width 14 height 8
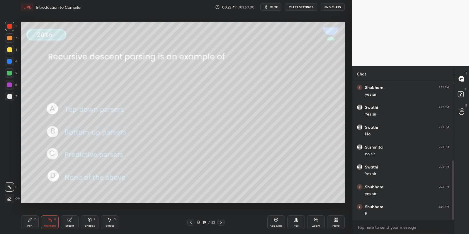
drag, startPoint x: 90, startPoint y: 223, endPoint x: 91, endPoint y: 216, distance: 6.8
click at [90, 222] on icon at bounding box center [89, 220] width 5 height 5
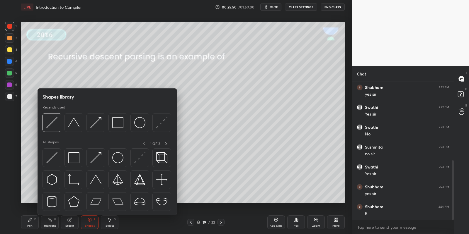
click at [77, 161] on img at bounding box center [73, 157] width 11 height 11
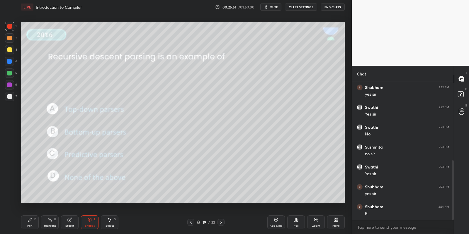
click at [11, 25] on div at bounding box center [9, 26] width 9 height 9
click at [9, 36] on div at bounding box center [9, 38] width 5 height 5
click at [10, 26] on div at bounding box center [9, 26] width 5 height 5
drag, startPoint x: 31, startPoint y: 223, endPoint x: 42, endPoint y: 222, distance: 11.8
click at [32, 223] on div "Pen P" at bounding box center [30, 223] width 18 height 14
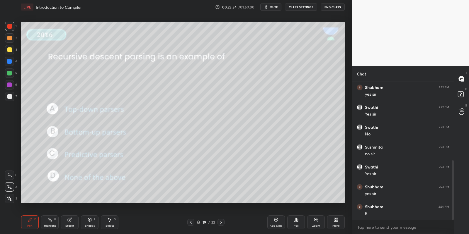
drag, startPoint x: 49, startPoint y: 223, endPoint x: 47, endPoint y: 218, distance: 4.9
click at [49, 222] on div "Highlight H" at bounding box center [50, 223] width 18 height 14
click at [298, 224] on div "Poll" at bounding box center [296, 223] width 18 height 14
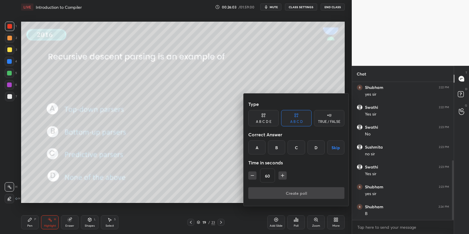
click at [258, 146] on div "A" at bounding box center [256, 148] width 17 height 14
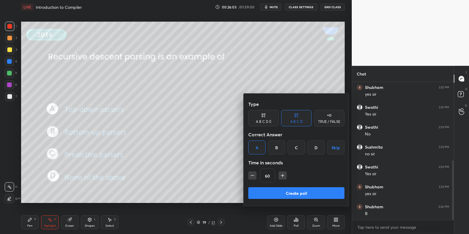
click at [285, 192] on button "Create poll" at bounding box center [296, 194] width 96 height 12
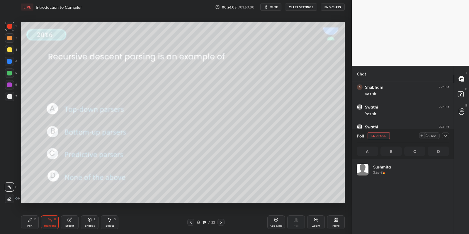
scroll to position [69, 91]
click at [31, 224] on div "Pen P" at bounding box center [30, 223] width 18 height 14
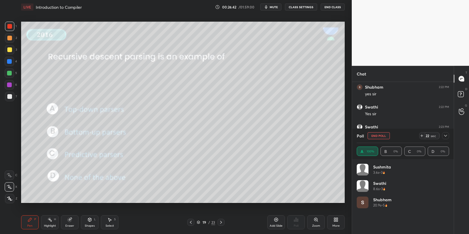
click at [46, 224] on div "Highlight H" at bounding box center [50, 223] width 18 height 14
drag, startPoint x: 33, startPoint y: 224, endPoint x: 33, endPoint y: 213, distance: 11.1
click at [31, 224] on div "Pen P" at bounding box center [30, 223] width 18 height 14
drag, startPoint x: 14, startPoint y: 28, endPoint x: 19, endPoint y: 30, distance: 5.7
click at [15, 28] on div "1" at bounding box center [11, 26] width 12 height 9
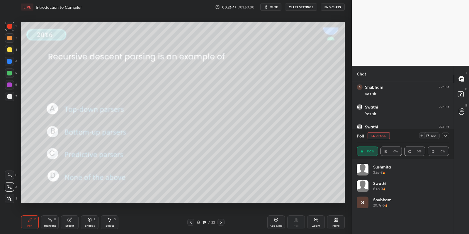
click at [50, 225] on div "Highlight" at bounding box center [50, 226] width 12 height 3
click at [33, 221] on div "Pen P" at bounding box center [30, 223] width 18 height 14
drag, startPoint x: 48, startPoint y: 225, endPoint x: 47, endPoint y: 207, distance: 18.5
click at [47, 221] on div "Highlight H" at bounding box center [50, 223] width 18 height 14
click at [199, 222] on icon at bounding box center [198, 221] width 3 height 1
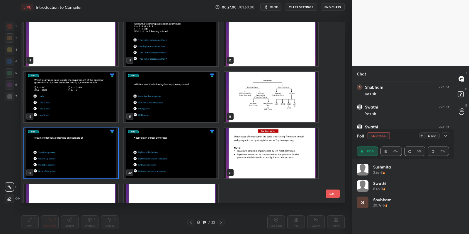
scroll to position [238, 0]
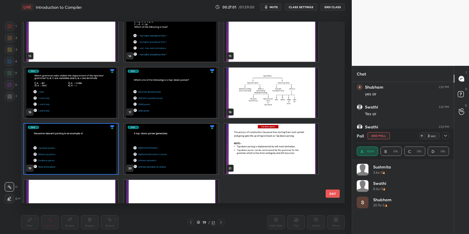
click at [186, 150] on img "grid" at bounding box center [171, 149] width 94 height 50
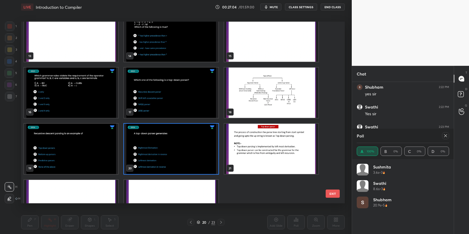
click at [333, 193] on button "EXIT" at bounding box center [333, 194] width 14 height 8
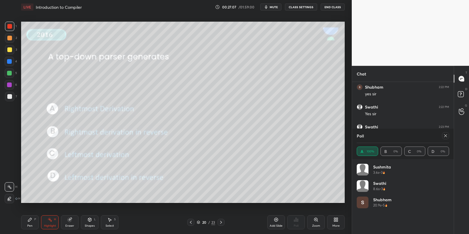
drag, startPoint x: 32, startPoint y: 220, endPoint x: 42, endPoint y: 219, distance: 10.3
click at [33, 219] on div "Pen P" at bounding box center [30, 223] width 18 height 14
drag, startPoint x: 48, startPoint y: 221, endPoint x: 65, endPoint y: 219, distance: 17.7
click at [48, 221] on icon at bounding box center [49, 220] width 5 height 5
click at [91, 221] on icon at bounding box center [89, 220] width 5 height 5
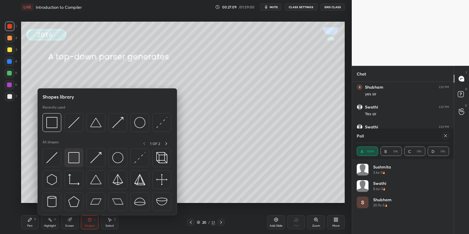
click at [76, 154] on img at bounding box center [73, 157] width 11 height 11
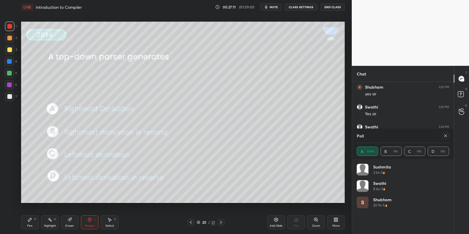
click at [35, 222] on div "Pen P" at bounding box center [30, 223] width 18 height 14
click at [51, 223] on div "Highlight H" at bounding box center [50, 223] width 18 height 14
click at [445, 136] on icon at bounding box center [445, 136] width 5 height 5
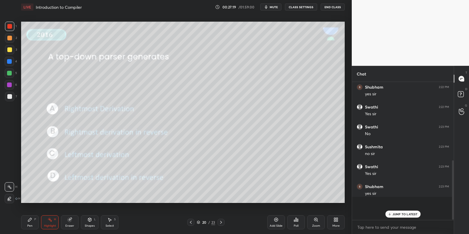
scroll to position [86, 100]
click at [297, 222] on div "Poll" at bounding box center [296, 223] width 18 height 14
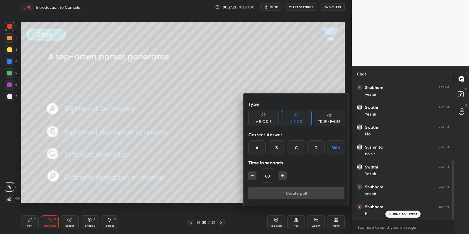
drag, startPoint x: 298, startPoint y: 144, endPoint x: 294, endPoint y: 148, distance: 5.2
click at [297, 144] on div "C" at bounding box center [295, 148] width 17 height 14
click at [278, 196] on button "Create poll" at bounding box center [296, 194] width 96 height 12
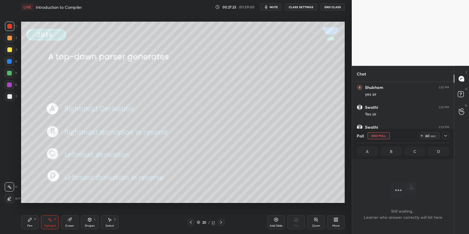
scroll to position [2, 2]
click at [198, 223] on icon at bounding box center [199, 223] width 4 height 4
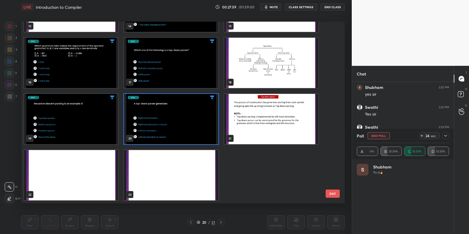
click at [329, 195] on button "EXIT" at bounding box center [333, 194] width 14 height 8
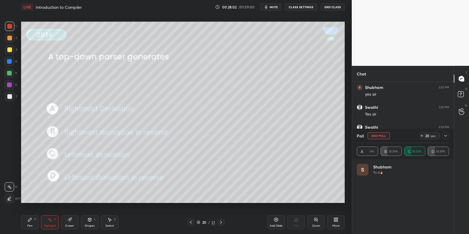
click at [31, 222] on icon at bounding box center [30, 220] width 5 height 5
click at [51, 227] on div "Highlight" at bounding box center [50, 226] width 12 height 3
click at [30, 222] on icon at bounding box center [30, 220] width 5 height 5
click at [49, 226] on div "Highlight" at bounding box center [50, 226] width 12 height 3
click at [447, 137] on icon at bounding box center [445, 136] width 5 height 5
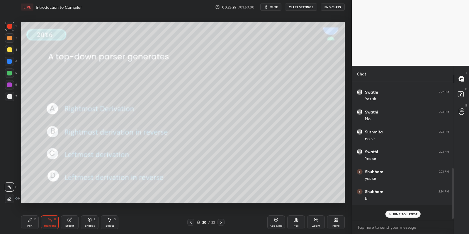
scroll to position [130, 100]
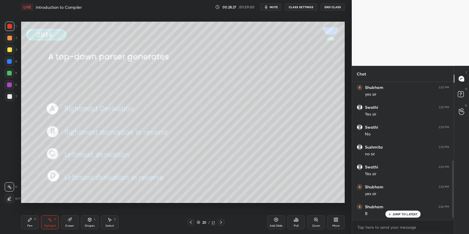
click at [404, 215] on p "JUMP TO LATEST" at bounding box center [404, 215] width 25 height 4
drag, startPoint x: 35, startPoint y: 224, endPoint x: 52, endPoint y: 223, distance: 17.0
click at [35, 223] on div "Pen P" at bounding box center [30, 223] width 18 height 14
click at [49, 224] on div "Highlight H" at bounding box center [50, 223] width 18 height 14
drag, startPoint x: 29, startPoint y: 230, endPoint x: 32, endPoint y: 217, distance: 13.4
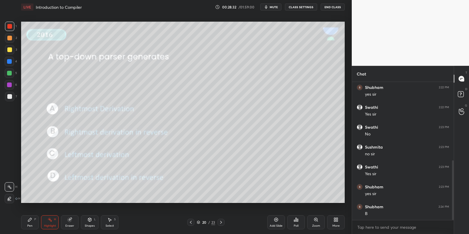
click at [29, 229] on div "Pen P Highlight H Eraser Shapes L Select S 20 / 23 Add Slide Poll Zoom More" at bounding box center [182, 222] width 323 height 23
click at [30, 225] on div "Pen" at bounding box center [29, 226] width 5 height 3
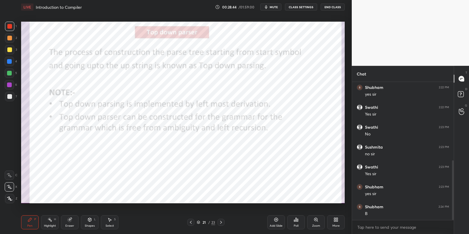
click at [93, 225] on div "Shapes" at bounding box center [90, 226] width 10 height 3
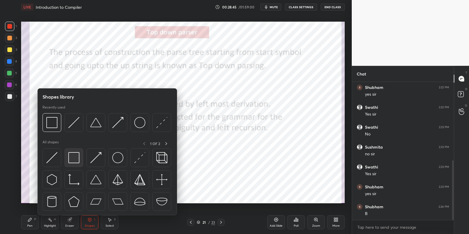
click at [80, 163] on div at bounding box center [73, 158] width 19 height 19
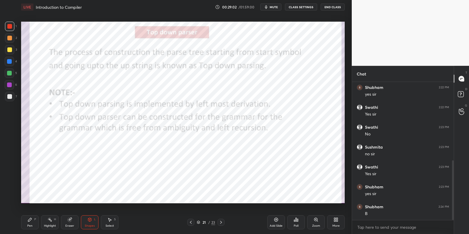
drag, startPoint x: 31, startPoint y: 223, endPoint x: 35, endPoint y: 222, distance: 4.5
click at [32, 222] on div "Pen P" at bounding box center [30, 223] width 18 height 14
drag, startPoint x: 92, startPoint y: 225, endPoint x: 91, endPoint y: 216, distance: 9.2
click at [91, 225] on div "Shapes" at bounding box center [90, 226] width 10 height 3
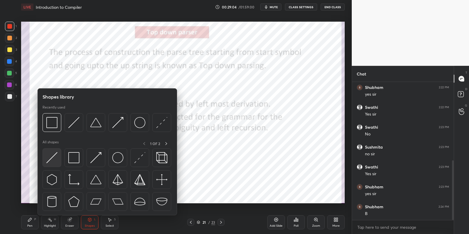
click at [51, 162] on img at bounding box center [51, 157] width 11 height 11
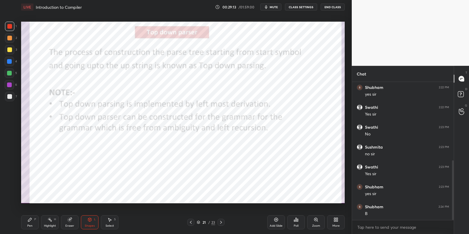
click at [35, 224] on div "Pen P" at bounding box center [30, 223] width 18 height 14
click at [52, 223] on div "Highlight H" at bounding box center [50, 223] width 18 height 14
drag, startPoint x: 31, startPoint y: 226, endPoint x: 28, endPoint y: 226, distance: 3.2
click at [31, 226] on div "Pen" at bounding box center [29, 226] width 5 height 3
click at [11, 30] on div at bounding box center [9, 26] width 9 height 9
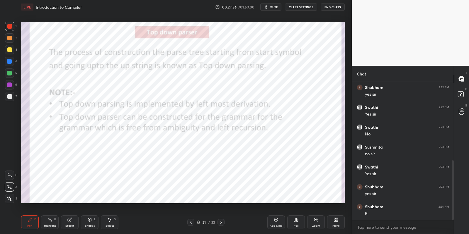
click at [53, 222] on div "Highlight H" at bounding box center [50, 223] width 18 height 14
click at [92, 221] on div "Shapes L" at bounding box center [90, 223] width 18 height 14
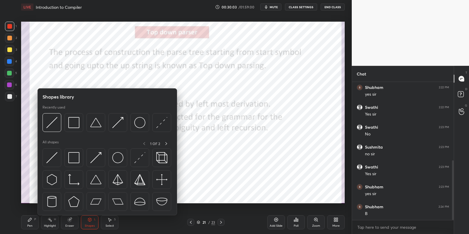
click at [55, 159] on img at bounding box center [51, 157] width 11 height 11
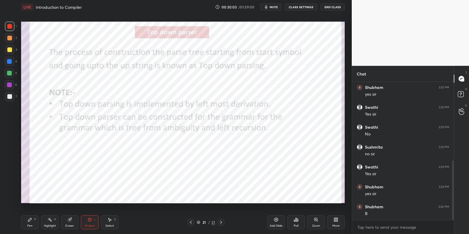
click at [9, 27] on div at bounding box center [9, 26] width 5 height 5
drag, startPoint x: 34, startPoint y: 225, endPoint x: 47, endPoint y: 222, distance: 14.1
click at [36, 224] on div "Pen P" at bounding box center [30, 223] width 18 height 14
drag, startPoint x: 53, startPoint y: 223, endPoint x: 65, endPoint y: 203, distance: 22.9
click at [53, 222] on div "Highlight H" at bounding box center [50, 223] width 18 height 14
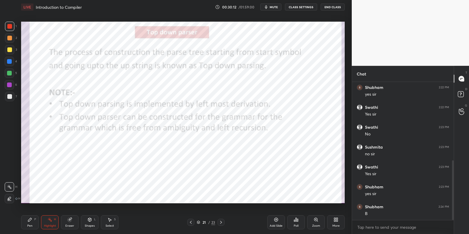
click at [91, 222] on div "Shapes L" at bounding box center [90, 223] width 18 height 14
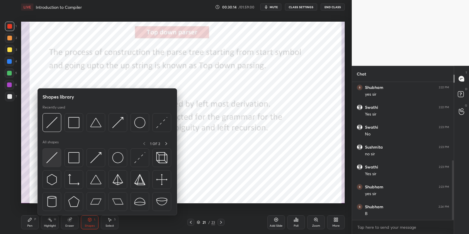
click at [56, 157] on div at bounding box center [51, 158] width 19 height 19
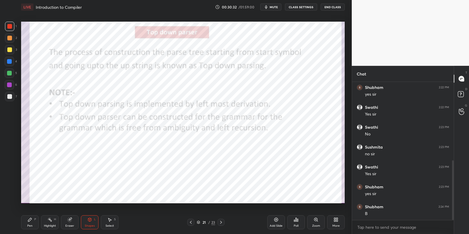
drag, startPoint x: 31, startPoint y: 223, endPoint x: 40, endPoint y: 224, distance: 8.8
click at [33, 224] on div "Pen P" at bounding box center [30, 223] width 18 height 14
click at [48, 225] on div "Highlight" at bounding box center [50, 226] width 12 height 3
drag, startPoint x: 31, startPoint y: 222, endPoint x: 38, endPoint y: 221, distance: 7.3
click at [34, 222] on div "Pen P" at bounding box center [30, 223] width 18 height 14
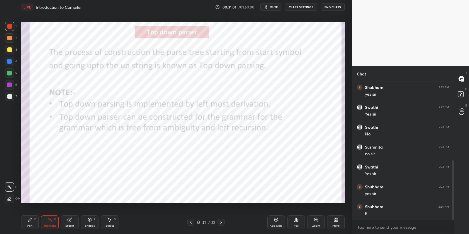
click at [49, 224] on div "Highlight H" at bounding box center [50, 223] width 18 height 14
click at [199, 223] on icon at bounding box center [198, 223] width 3 height 1
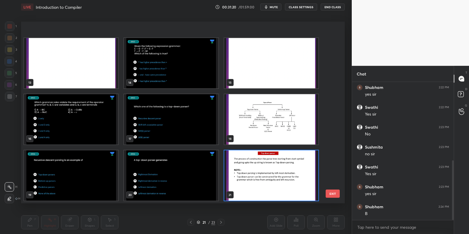
scroll to position [268, 0]
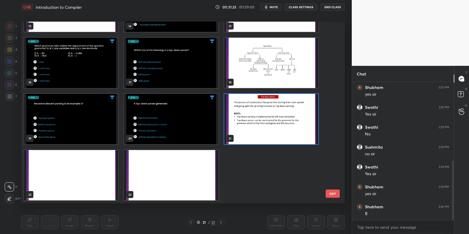
click at [80, 170] on img "grid" at bounding box center [71, 175] width 94 height 50
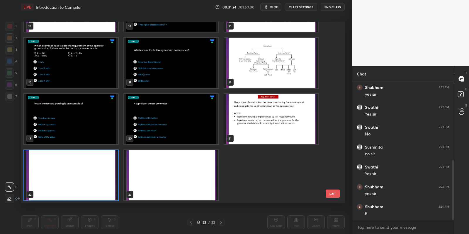
click at [180, 173] on img "grid" at bounding box center [171, 175] width 94 height 50
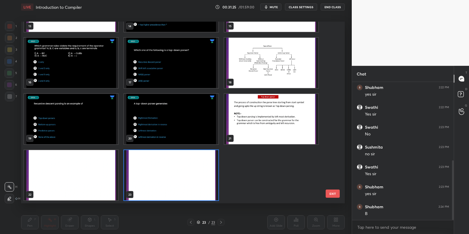
click at [338, 195] on button "EXIT" at bounding box center [333, 194] width 14 height 8
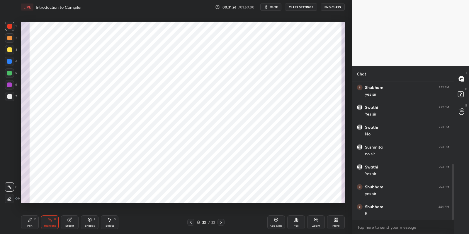
scroll to position [202, 0]
click at [223, 223] on icon at bounding box center [221, 222] width 5 height 5
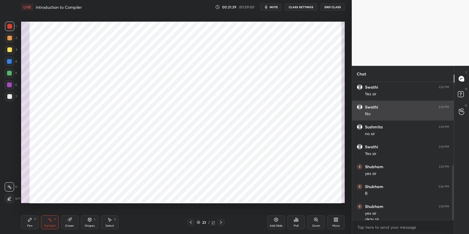
scroll to position [208, 0]
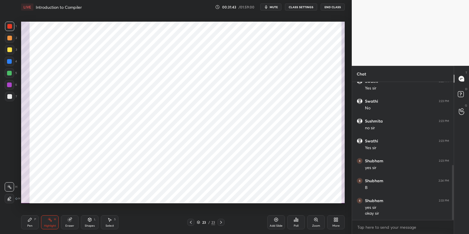
click at [333, 8] on button "End Class" at bounding box center [333, 7] width 24 height 7
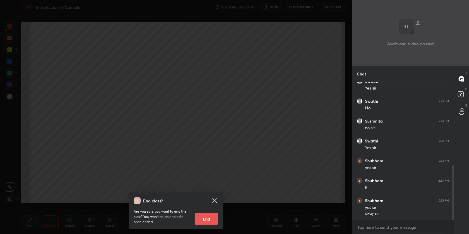
click at [207, 219] on button "End" at bounding box center [206, 219] width 23 height 12
type textarea "x"
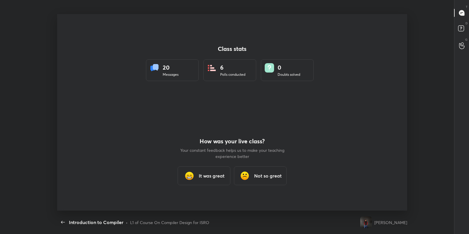
scroll to position [197, 464]
